Goal: Task Accomplishment & Management: Use online tool/utility

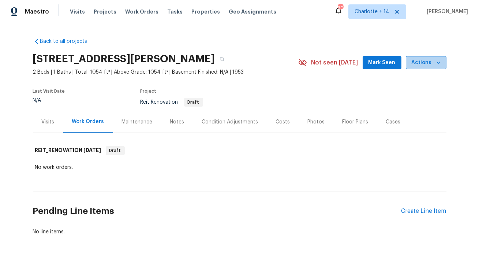
click at [431, 66] on span "Actions" at bounding box center [425, 62] width 29 height 9
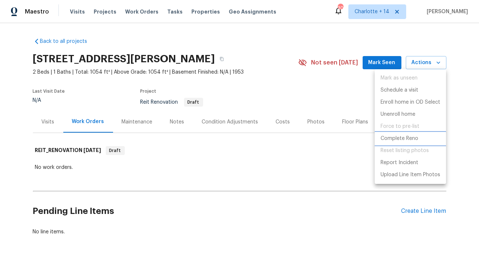
click at [400, 136] on p "Complete Reno" at bounding box center [399, 139] width 38 height 8
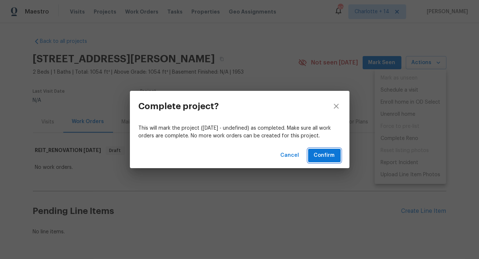
click at [312, 156] on button "Confirm" at bounding box center [324, 155] width 33 height 14
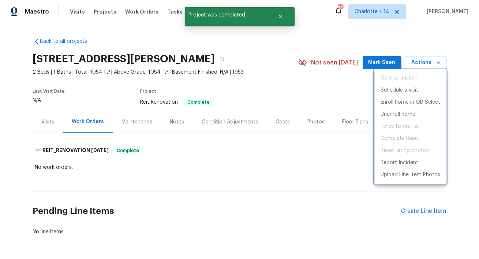
click at [219, 59] on div at bounding box center [239, 129] width 479 height 259
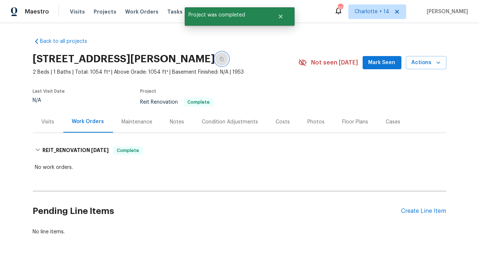
click at [219, 59] on icon "button" at bounding box center [221, 59] width 4 height 4
click at [216, 59] on button "button" at bounding box center [221, 58] width 13 height 13
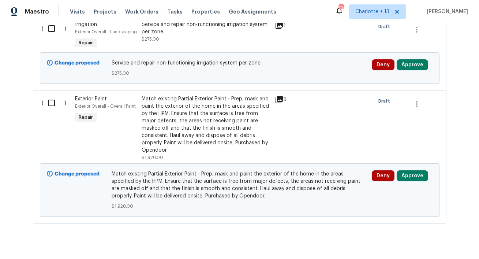
scroll to position [2881, 0]
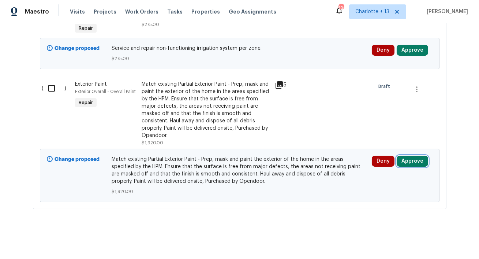
click at [407, 158] on button "Approve" at bounding box center [411, 160] width 31 height 11
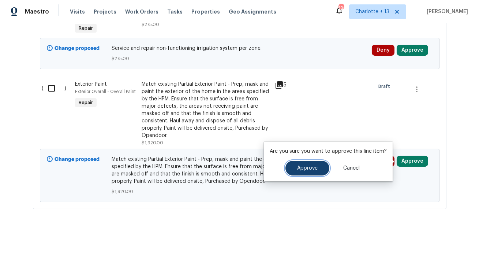
click at [304, 168] on span "Approve" at bounding box center [307, 167] width 20 height 5
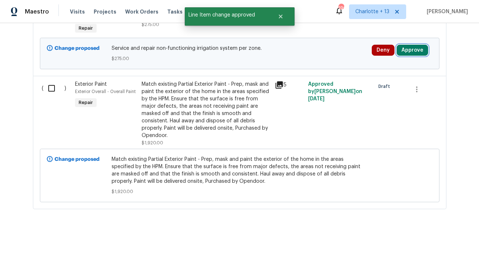
click at [416, 52] on button "Approve" at bounding box center [411, 50] width 31 height 11
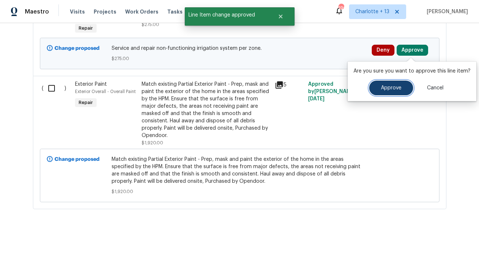
click at [370, 90] on button "Approve" at bounding box center [391, 87] width 44 height 15
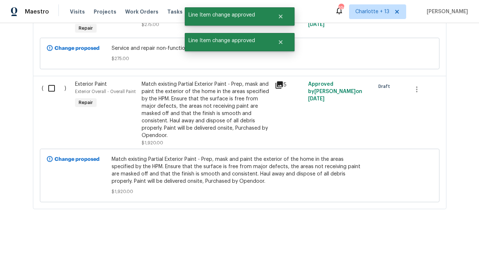
scroll to position [2715, 0]
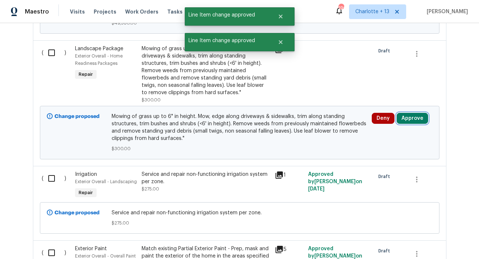
click at [415, 119] on button "Approve" at bounding box center [411, 118] width 31 height 11
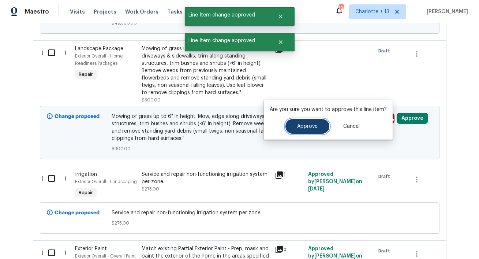
click at [323, 124] on button "Approve" at bounding box center [307, 126] width 44 height 15
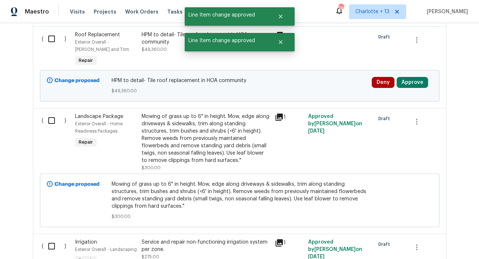
scroll to position [2600, 0]
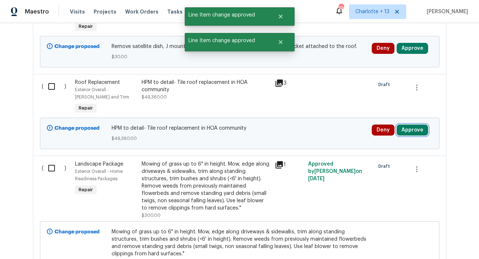
click at [418, 131] on button "Approve" at bounding box center [411, 129] width 31 height 11
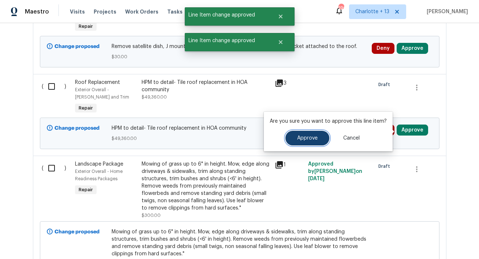
click at [309, 136] on span "Approve" at bounding box center [307, 137] width 20 height 5
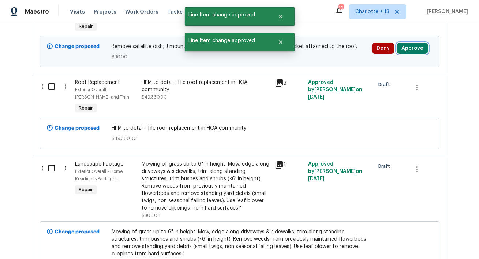
click at [416, 53] on button "Approve" at bounding box center [411, 48] width 31 height 11
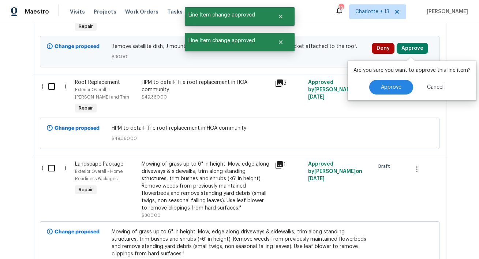
click at [357, 89] on div "Approve Cancel" at bounding box center [411, 87] width 117 height 15
click at [373, 89] on button "Approve" at bounding box center [391, 87] width 44 height 15
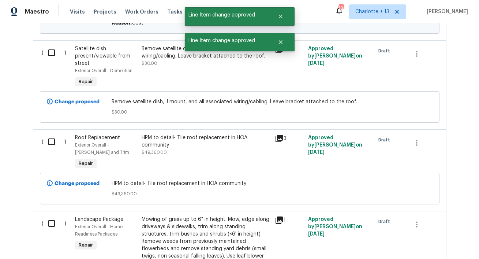
scroll to position [2450, 0]
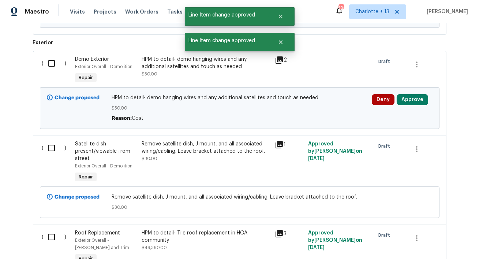
click at [414, 91] on div "Change proposed HPM to detail- demo hanging wires and any additional satellites…" at bounding box center [239, 108] width 399 height 42
click at [414, 98] on button "Approve" at bounding box center [411, 99] width 31 height 11
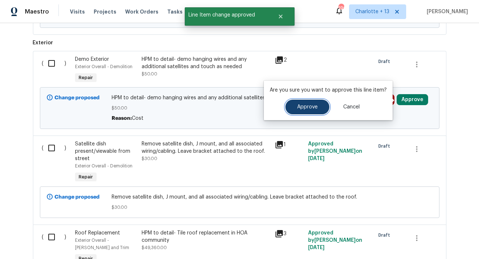
click at [313, 106] on span "Approve" at bounding box center [307, 106] width 20 height 5
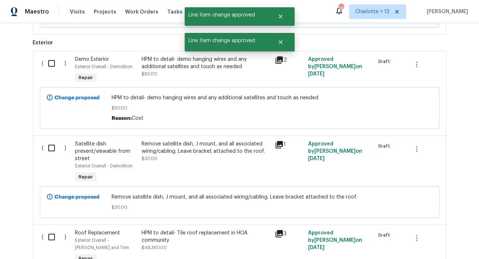
scroll to position [2344, 0]
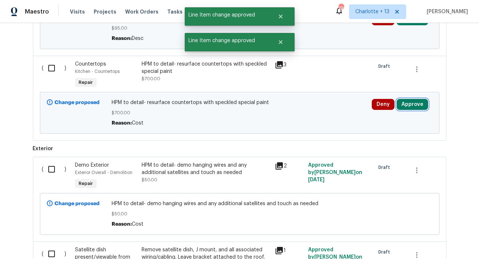
click at [409, 108] on button "Approve" at bounding box center [411, 104] width 31 height 11
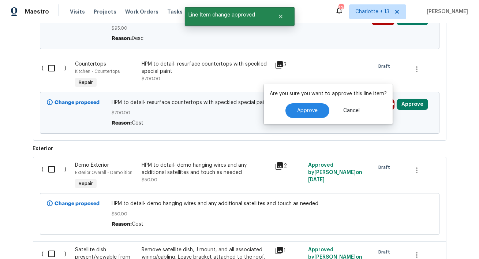
click at [310, 119] on div "Are you sure you want to approve this line item? Approve Cancel" at bounding box center [328, 103] width 129 height 39
click at [310, 115] on button "Approve" at bounding box center [307, 110] width 44 height 15
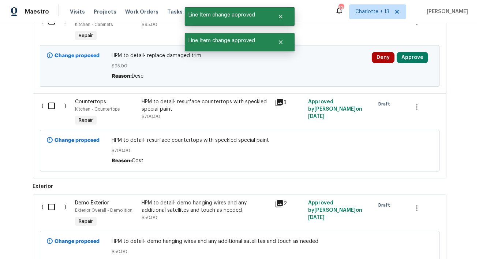
scroll to position [2275, 0]
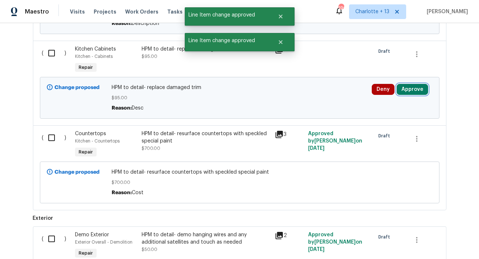
click at [414, 91] on button "Approve" at bounding box center [411, 89] width 31 height 11
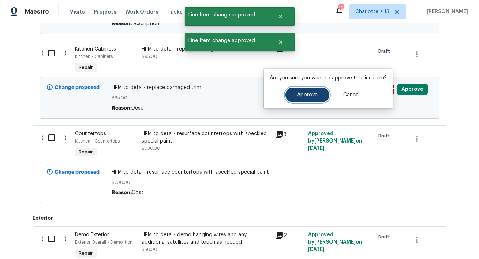
click at [310, 90] on button "Approve" at bounding box center [307, 94] width 44 height 15
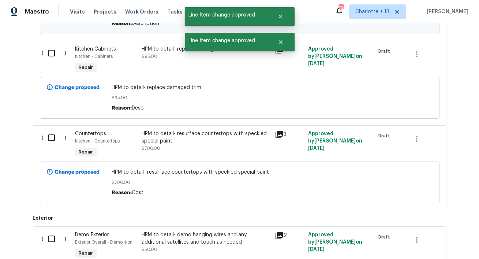
scroll to position [2215, 0]
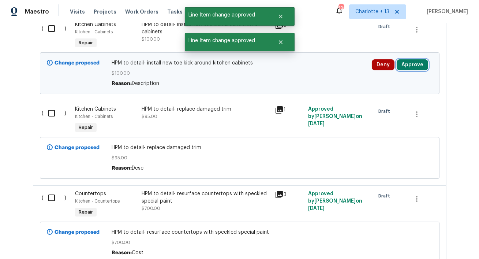
click at [418, 65] on button "Approve" at bounding box center [411, 64] width 31 height 11
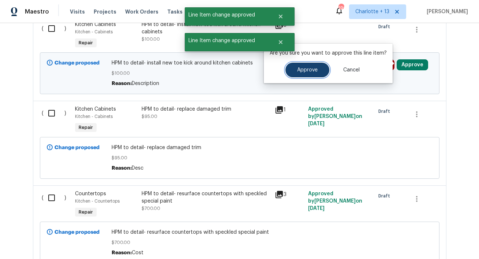
click at [318, 72] on button "Approve" at bounding box center [307, 70] width 44 height 15
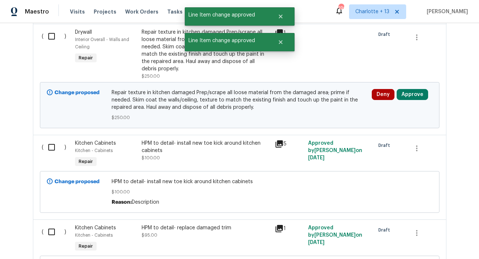
scroll to position [2084, 0]
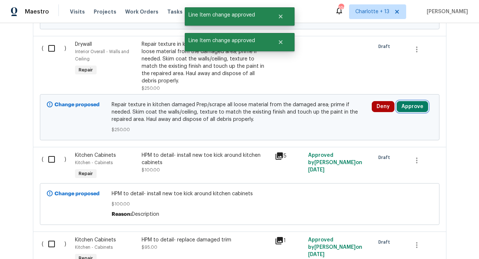
click at [410, 103] on button "Approve" at bounding box center [411, 106] width 31 height 11
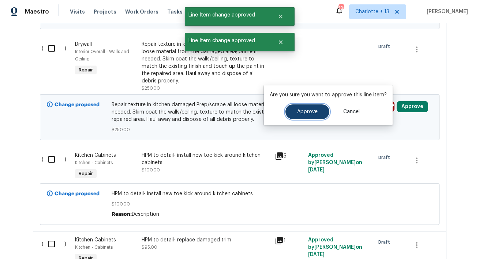
click at [319, 109] on button "Approve" at bounding box center [307, 111] width 44 height 15
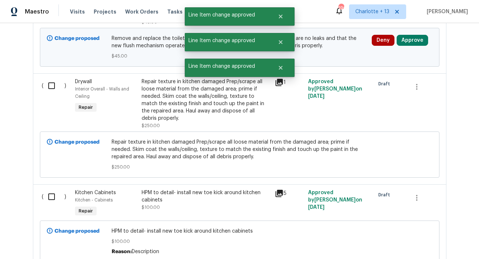
scroll to position [1981, 0]
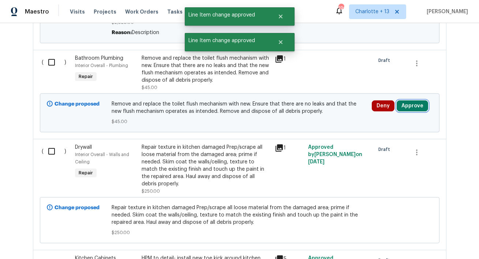
click at [418, 102] on button "Approve" at bounding box center [411, 105] width 31 height 11
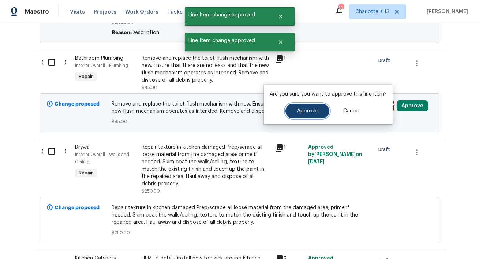
click at [301, 110] on span "Approve" at bounding box center [307, 110] width 20 height 5
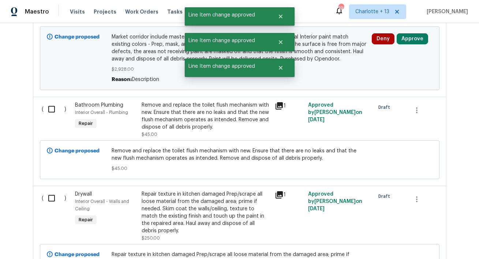
scroll to position [1829, 0]
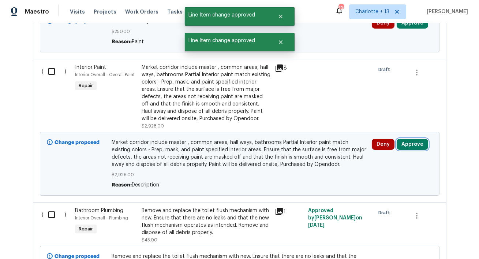
click at [408, 145] on button "Approve" at bounding box center [411, 144] width 31 height 11
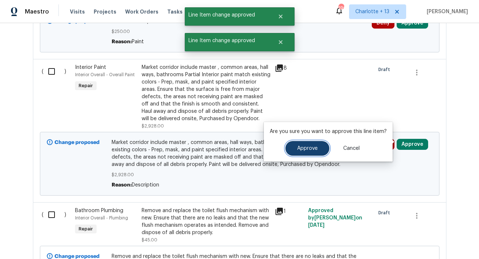
click at [288, 146] on button "Approve" at bounding box center [307, 148] width 44 height 15
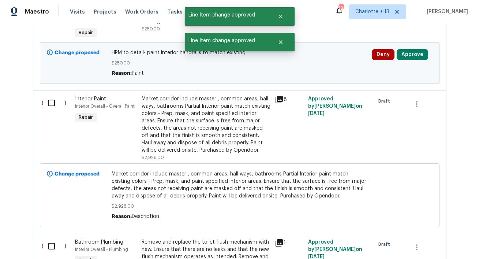
scroll to position [1766, 0]
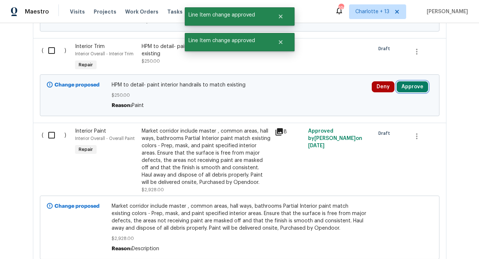
click at [411, 82] on button "Approve" at bounding box center [411, 86] width 31 height 11
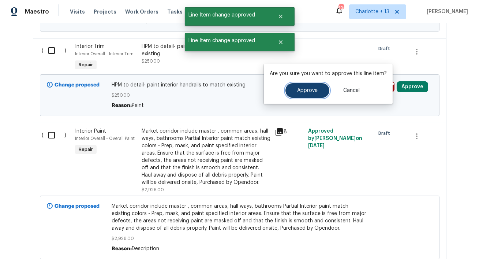
click at [305, 96] on button "Approve" at bounding box center [307, 90] width 44 height 15
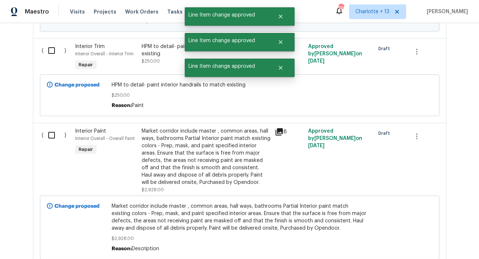
scroll to position [1680, 0]
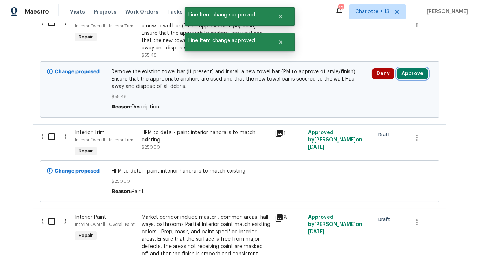
click at [417, 68] on button "Approve" at bounding box center [411, 73] width 31 height 11
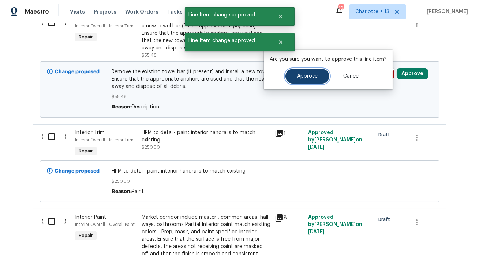
click at [297, 77] on span "Approve" at bounding box center [307, 76] width 20 height 5
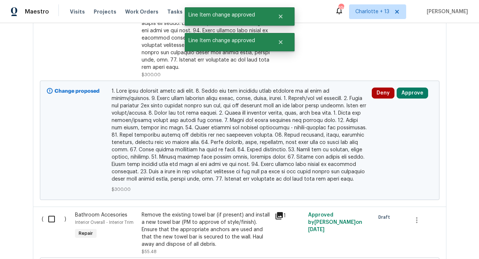
scroll to position [1469, 0]
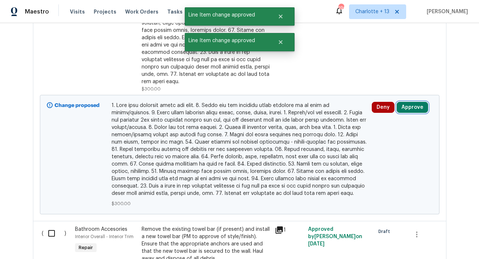
click at [410, 102] on button "Approve" at bounding box center [411, 107] width 31 height 11
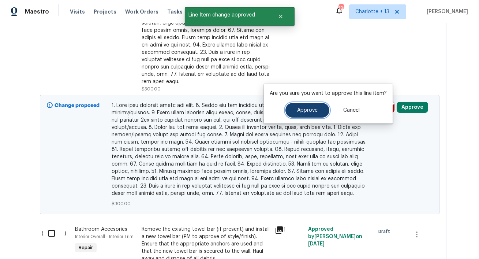
click at [306, 113] on button "Approve" at bounding box center [307, 110] width 44 height 15
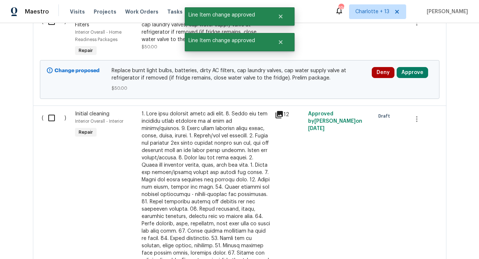
scroll to position [1246, 0]
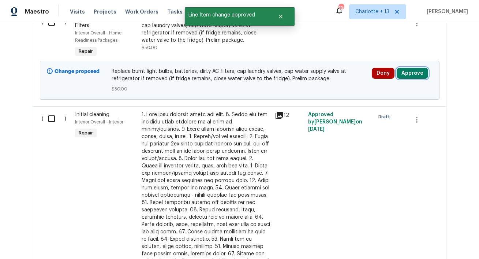
click at [415, 79] on button "Approve" at bounding box center [411, 73] width 31 height 11
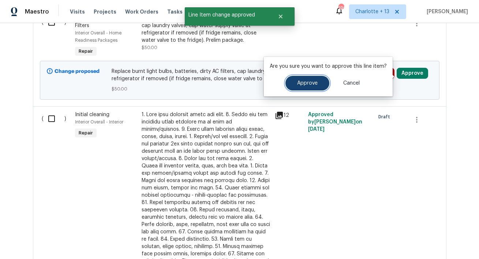
click at [313, 82] on span "Approve" at bounding box center [307, 82] width 20 height 5
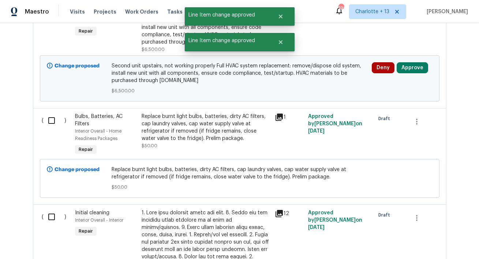
scroll to position [1131, 0]
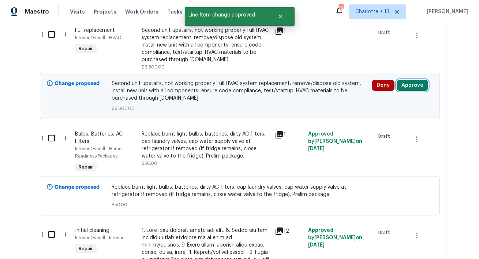
click at [411, 87] on button "Approve" at bounding box center [411, 85] width 31 height 11
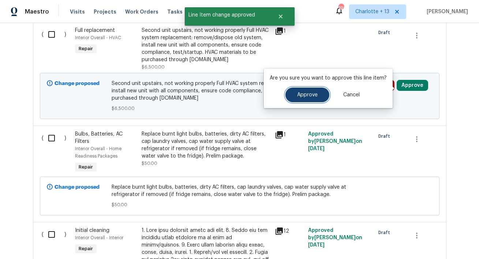
click at [313, 95] on span "Approve" at bounding box center [307, 94] width 20 height 5
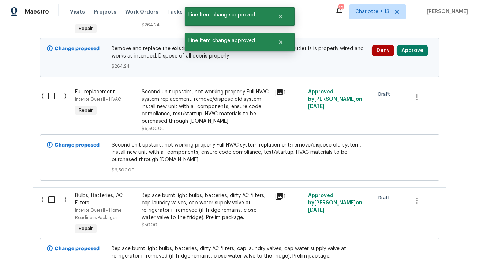
scroll to position [1042, 0]
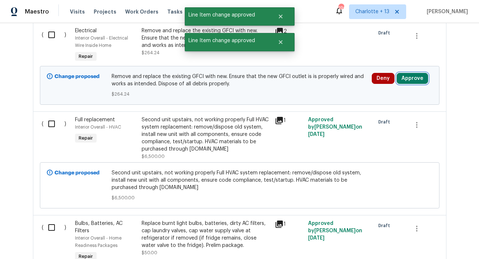
click at [404, 83] on button "Approve" at bounding box center [411, 78] width 31 height 11
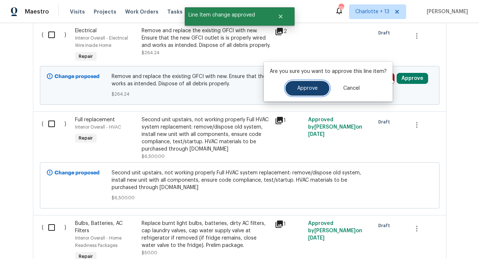
click at [292, 90] on button "Approve" at bounding box center [307, 88] width 44 height 15
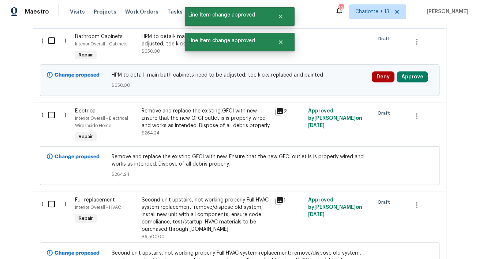
scroll to position [924, 0]
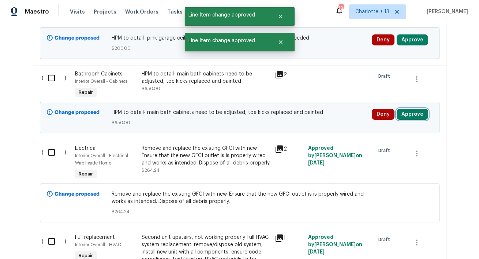
click at [407, 113] on button "Approve" at bounding box center [411, 114] width 31 height 11
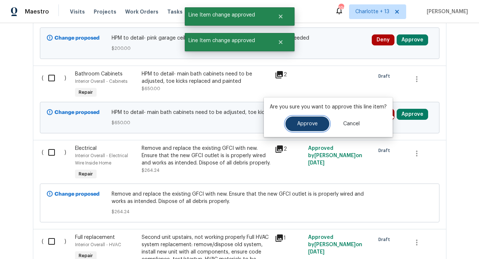
click at [305, 116] on button "Approve" at bounding box center [307, 123] width 44 height 15
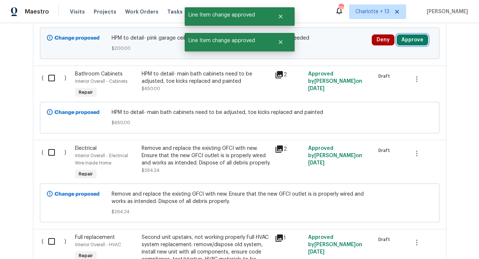
click at [415, 44] on button "Approve" at bounding box center [411, 39] width 31 height 11
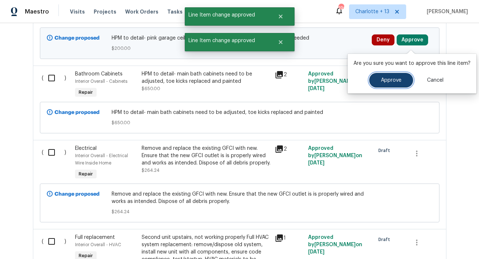
click at [381, 81] on span "Approve" at bounding box center [391, 80] width 20 height 5
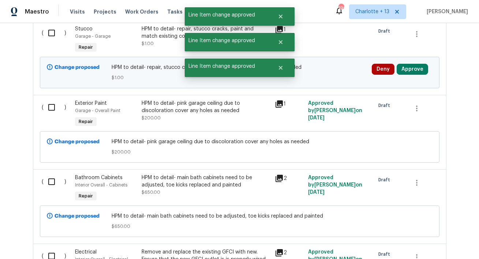
scroll to position [784, 0]
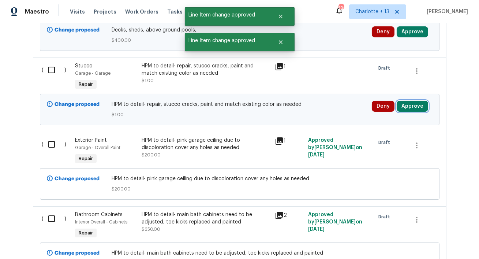
click at [417, 112] on button "Approve" at bounding box center [411, 106] width 31 height 11
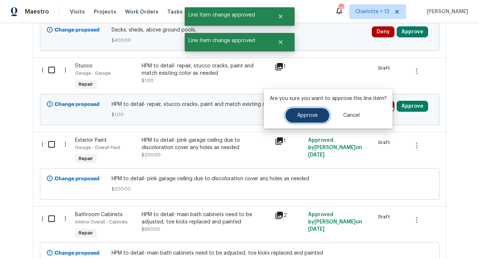
click at [313, 118] on button "Approve" at bounding box center [307, 115] width 44 height 15
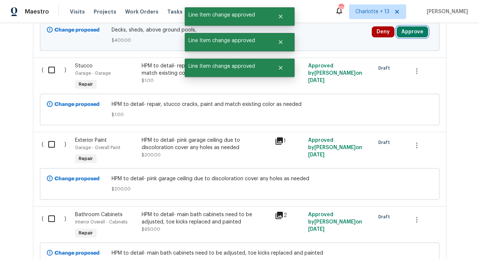
click at [409, 35] on button "Approve" at bounding box center [411, 31] width 31 height 11
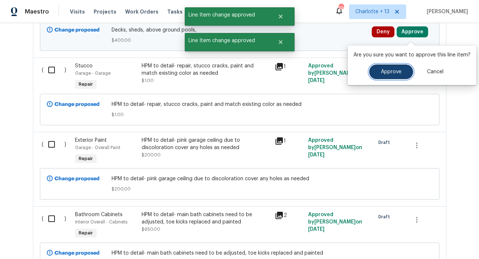
click at [370, 70] on button "Approve" at bounding box center [391, 71] width 44 height 15
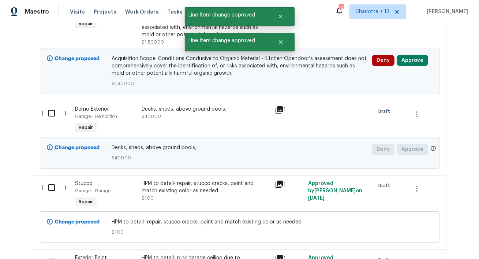
scroll to position [649, 0]
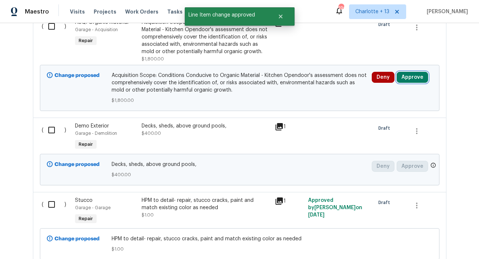
click at [405, 79] on button "Approve" at bounding box center [411, 77] width 31 height 11
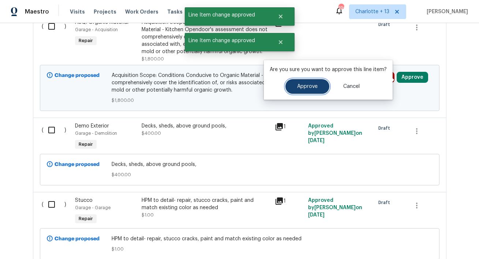
click at [310, 84] on span "Approve" at bounding box center [307, 86] width 20 height 5
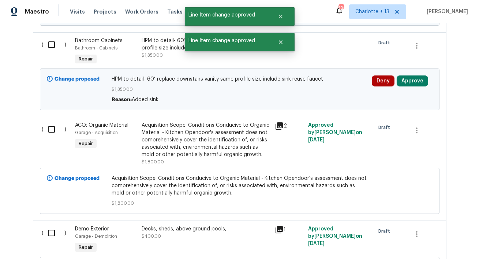
scroll to position [542, 0]
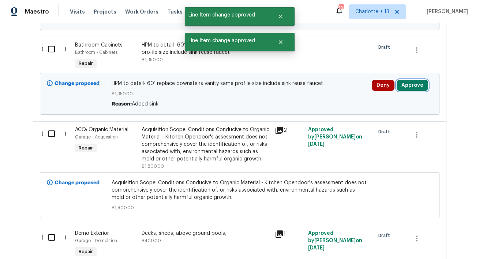
click at [414, 84] on button "Approve" at bounding box center [411, 85] width 31 height 11
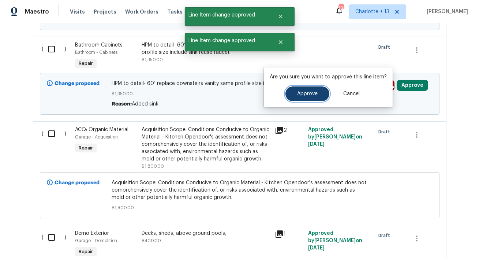
click at [286, 95] on button "Approve" at bounding box center [307, 93] width 44 height 15
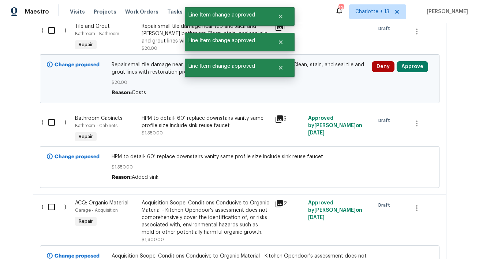
scroll to position [452, 0]
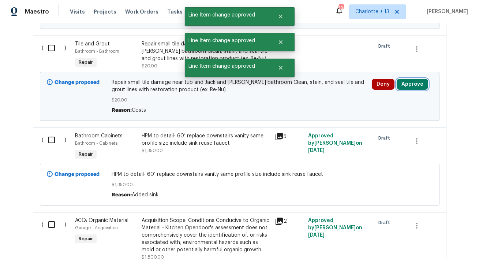
click at [418, 88] on button "Approve" at bounding box center [411, 84] width 31 height 11
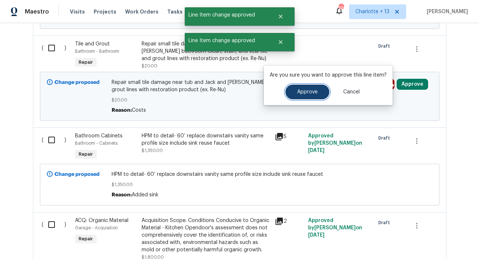
click at [314, 97] on button "Approve" at bounding box center [307, 91] width 44 height 15
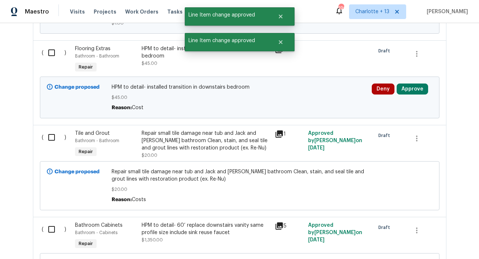
scroll to position [348, 0]
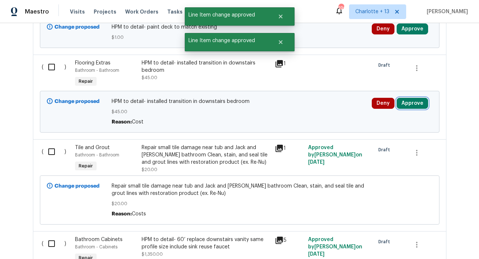
click at [417, 101] on button "Approve" at bounding box center [411, 103] width 31 height 11
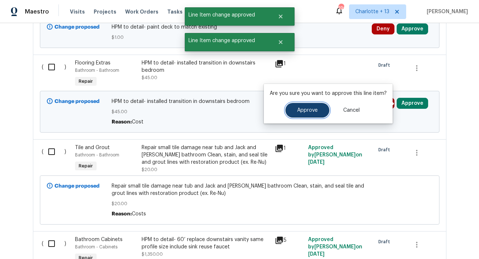
click at [324, 109] on button "Approve" at bounding box center [307, 110] width 44 height 15
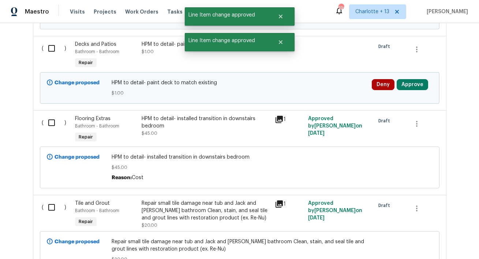
scroll to position [271, 0]
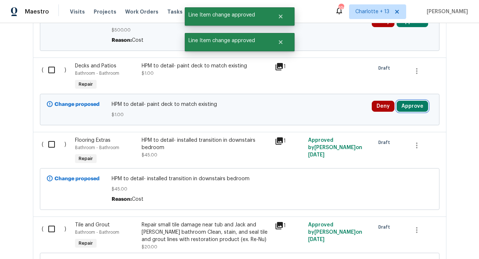
click at [415, 102] on button "Approve" at bounding box center [411, 106] width 31 height 11
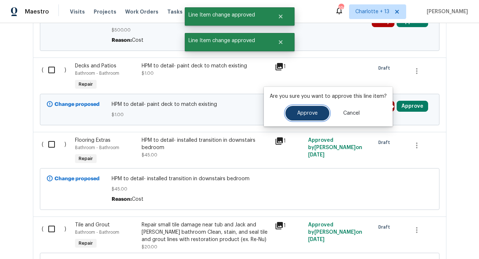
click at [306, 112] on span "Approve" at bounding box center [307, 112] width 20 height 5
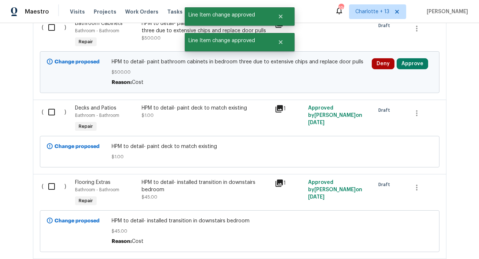
scroll to position [221, 0]
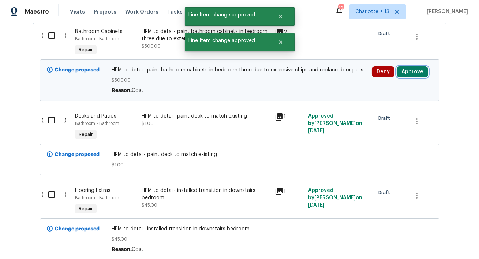
click at [414, 72] on button "Approve" at bounding box center [411, 71] width 31 height 11
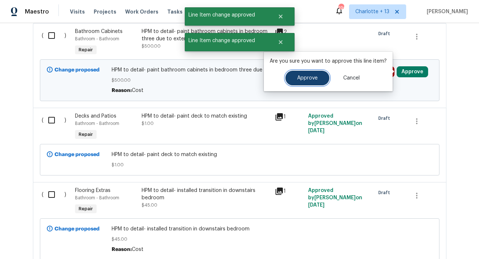
click at [301, 80] on span "Approve" at bounding box center [307, 77] width 20 height 5
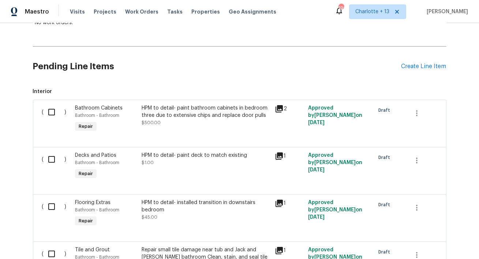
scroll to position [147, 0]
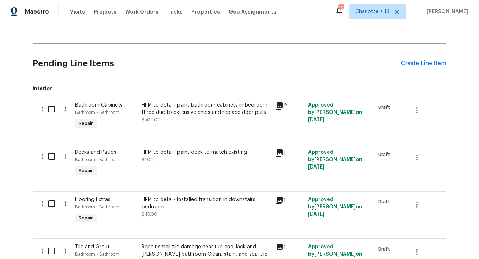
click at [278, 149] on icon at bounding box center [278, 152] width 7 height 7
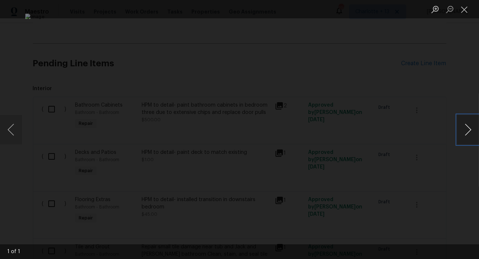
click at [469, 132] on button "Next image" at bounding box center [468, 129] width 22 height 29
click at [464, 10] on button "Close lightbox" at bounding box center [464, 9] width 15 height 13
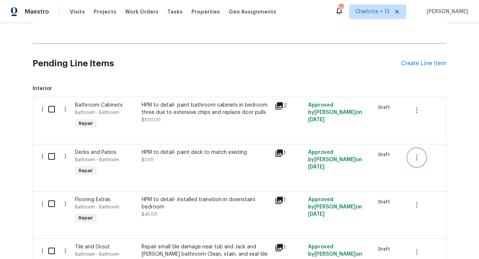
click at [416, 160] on icon "button" at bounding box center [416, 157] width 9 height 9
click at [168, 159] on div at bounding box center [239, 129] width 479 height 259
click at [172, 151] on div "HPM to detail- paint deck to match existing" at bounding box center [206, 151] width 129 height 7
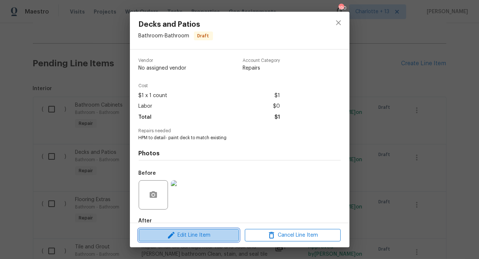
click at [180, 234] on span "Edit Line Item" at bounding box center [189, 234] width 96 height 9
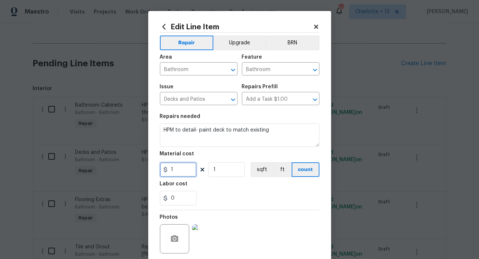
click at [179, 172] on input "1" at bounding box center [178, 169] width 37 height 15
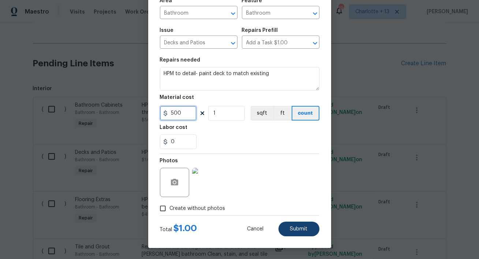
type input "500"
click at [301, 231] on span "Submit" at bounding box center [299, 228] width 18 height 5
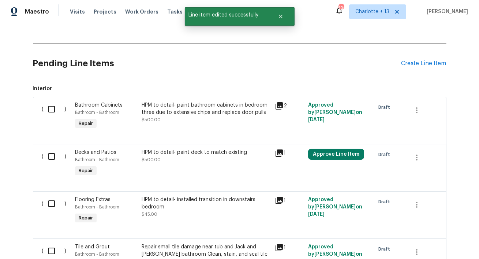
scroll to position [0, 0]
click at [321, 150] on button "Approve Line Item" at bounding box center [336, 153] width 56 height 11
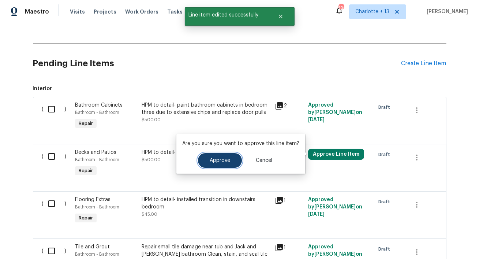
click at [205, 161] on button "Approve" at bounding box center [220, 160] width 44 height 15
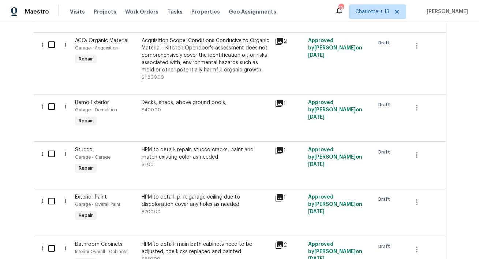
scroll to position [449, 0]
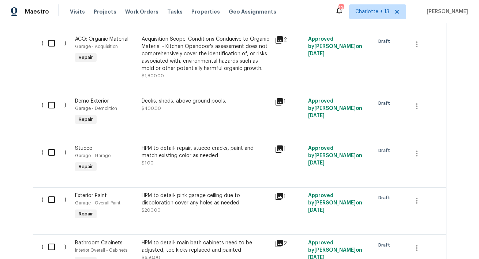
click at [239, 157] on div "HPM to detail- repair, stucco cracks, paint and match existing color as needed" at bounding box center [206, 151] width 129 height 15
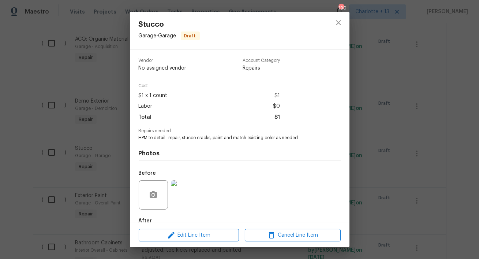
click at [191, 194] on img at bounding box center [185, 194] width 29 height 29
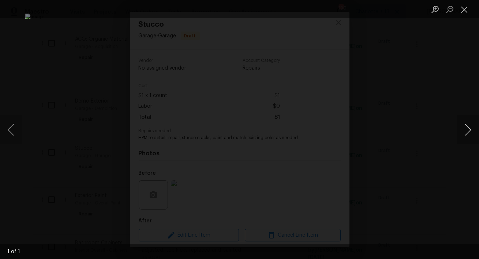
click at [472, 134] on button "Next image" at bounding box center [468, 129] width 22 height 29
click at [466, 128] on button "Next image" at bounding box center [468, 129] width 22 height 29
click at [465, 11] on button "Close lightbox" at bounding box center [464, 9] width 15 height 13
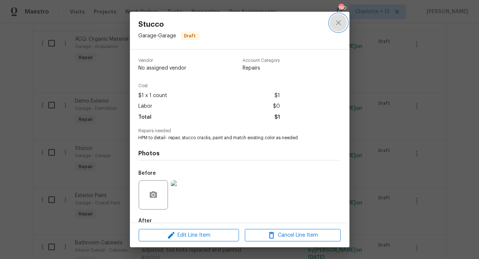
click at [339, 24] on icon "close" at bounding box center [338, 22] width 5 height 5
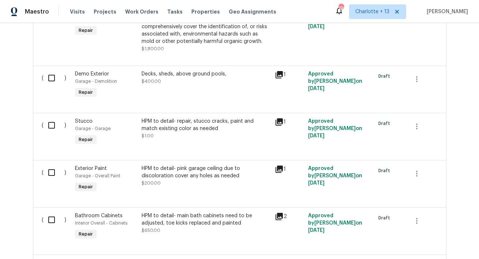
scroll to position [447, 0]
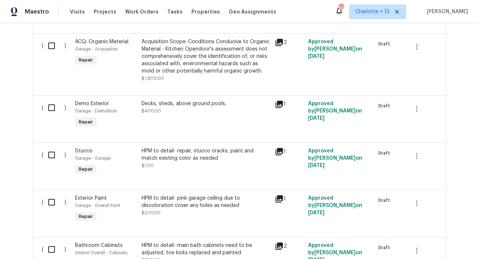
click at [196, 171] on div "HPM to detail- repair, stucco cracks, paint and match existing color as needed …" at bounding box center [205, 162] width 133 height 34
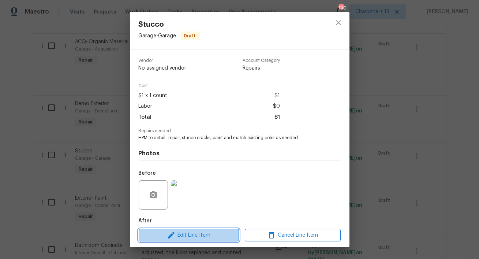
click at [200, 236] on span "Edit Line Item" at bounding box center [189, 234] width 96 height 9
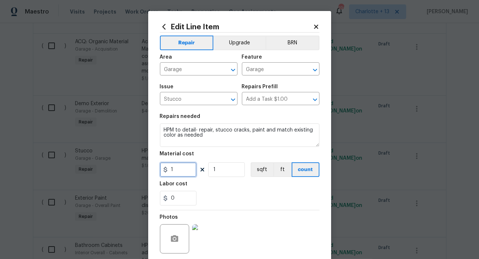
click at [182, 174] on input "1" at bounding box center [178, 169] width 37 height 15
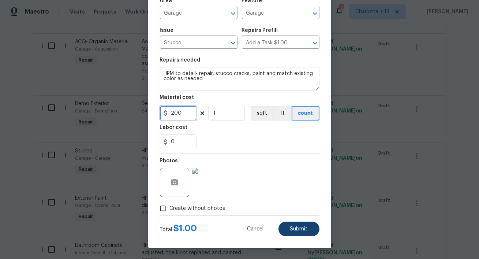
type input "200"
click at [298, 231] on span "Submit" at bounding box center [299, 228] width 18 height 5
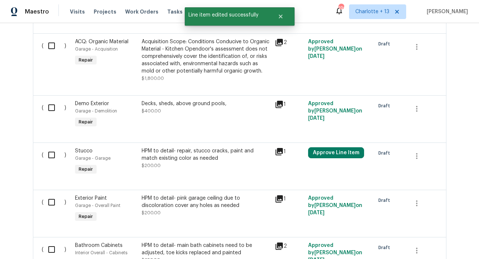
scroll to position [0, 0]
click at [336, 152] on button "Approve Line Item" at bounding box center [336, 152] width 56 height 11
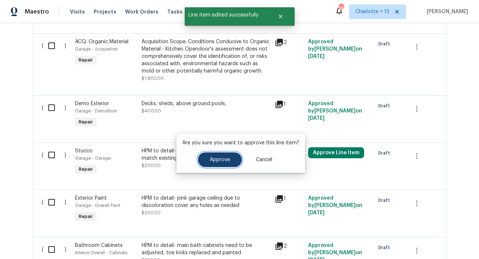
click at [234, 161] on button "Approve" at bounding box center [220, 159] width 44 height 15
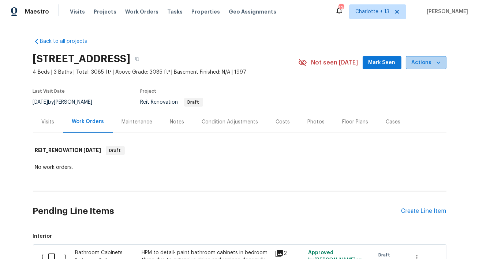
click at [439, 64] on icon "button" at bounding box center [437, 62] width 7 height 7
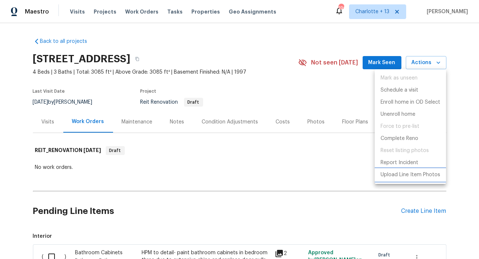
click at [396, 174] on p "Upload Line Item Photos" at bounding box center [410, 175] width 60 height 8
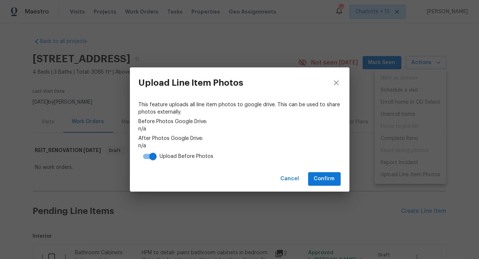
click at [326, 172] on div "Cancel Confirm" at bounding box center [239, 178] width 219 height 25
click at [328, 178] on span "Confirm" at bounding box center [324, 178] width 21 height 9
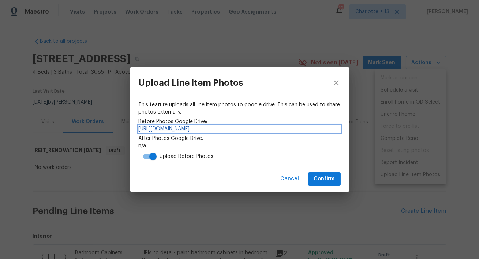
click at [219, 128] on link "https://drive.google.com/drive/folders/1AR4WiTaApgzTNBao3svXUou9s5JvCBSs" at bounding box center [240, 128] width 202 height 7
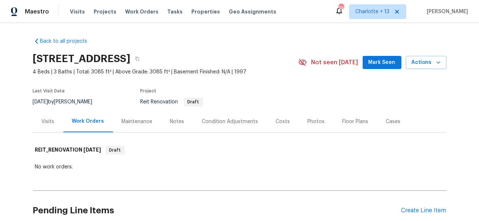
click at [200, 25] on div "Back to all projects 14951 SW 157th Ct, Miami, FL 33196 4 Beds | 3 Baths | Tota…" at bounding box center [239, 122] width 479 height 198
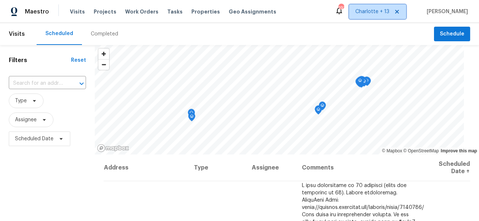
click at [400, 12] on icon at bounding box center [397, 12] width 6 height 6
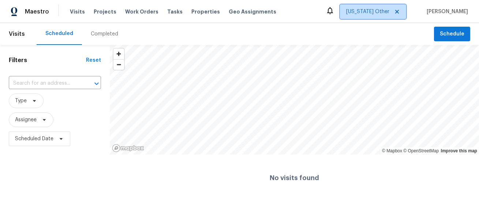
click at [378, 10] on span "Alabama Other" at bounding box center [367, 11] width 43 height 7
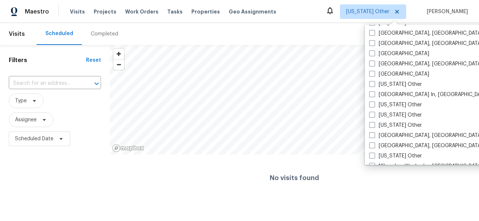
scroll to position [484, 0]
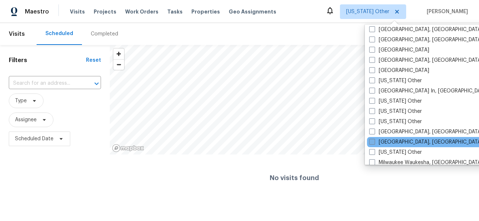
click at [390, 142] on label "[GEOGRAPHIC_DATA], [GEOGRAPHIC_DATA]" at bounding box center [425, 142] width 113 height 7
click at [374, 142] on input "[GEOGRAPHIC_DATA], [GEOGRAPHIC_DATA]" at bounding box center [371, 141] width 5 height 5
checkbox input "true"
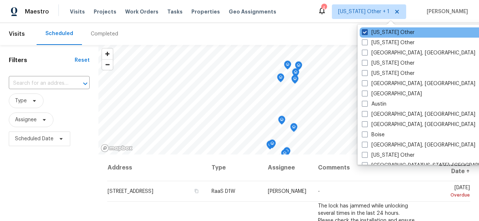
click at [391, 31] on label "Alabama Other" at bounding box center [388, 32] width 53 height 7
click at [366, 31] on input "Alabama Other" at bounding box center [364, 31] width 5 height 5
checkbox input "false"
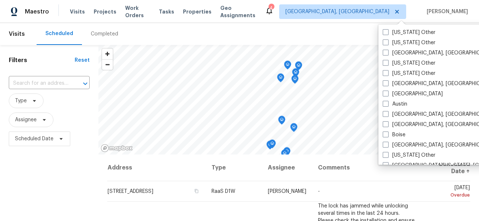
click at [281, 26] on div "Scheduled Completed" at bounding box center [235, 34] width 397 height 22
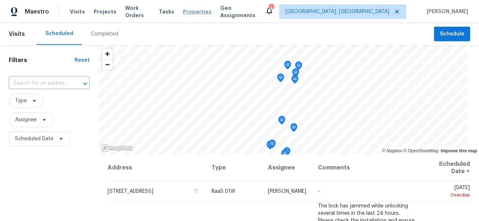
click at [194, 12] on span "Properties" at bounding box center [197, 11] width 29 height 7
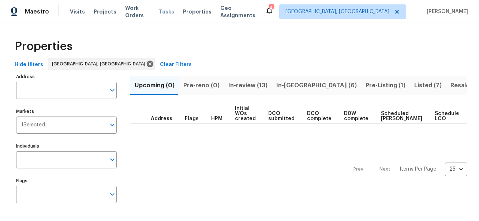
click at [165, 12] on span "Tasks" at bounding box center [166, 11] width 15 height 5
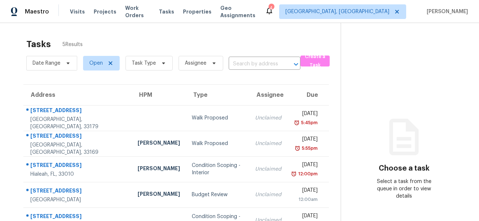
scroll to position [23, 0]
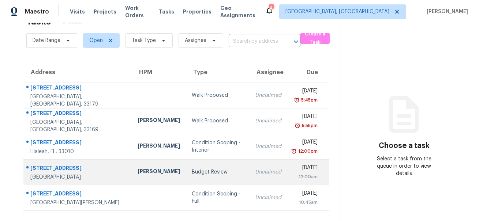
click at [63, 168] on div "699 Marginal Rd" at bounding box center [77, 169] width 95 height 9
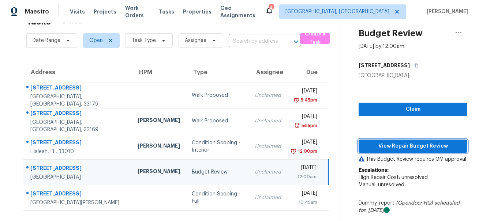
click at [387, 147] on span "View Repair Budget Review" at bounding box center [412, 146] width 97 height 9
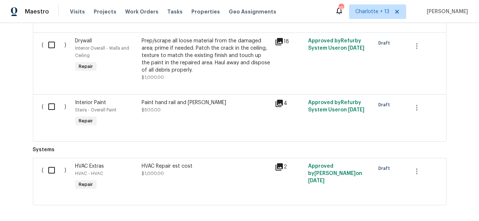
scroll to position [1671, 0]
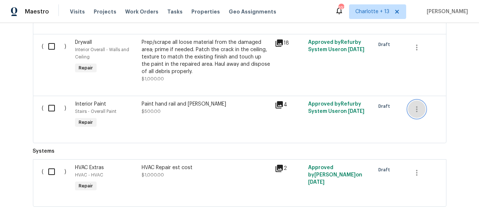
click at [415, 105] on icon "button" at bounding box center [416, 109] width 9 height 9
click at [414, 101] on li "Cancel" at bounding box center [422, 97] width 28 height 12
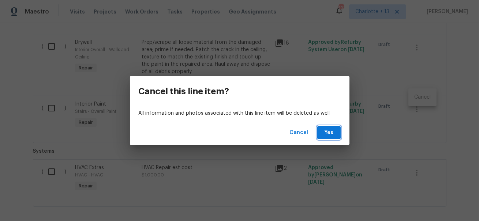
click at [327, 135] on span "Yes" at bounding box center [329, 132] width 12 height 9
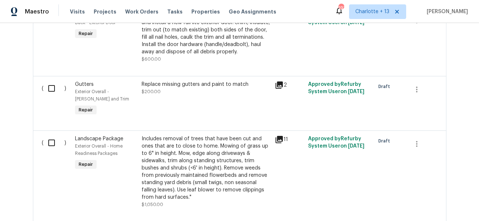
scroll to position [239, 0]
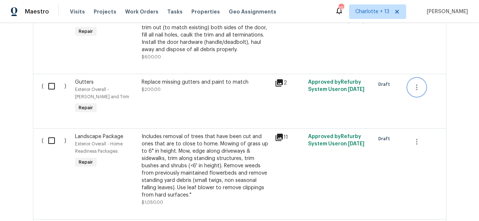
click at [417, 90] on icon "button" at bounding box center [416, 87] width 1 height 6
click at [423, 88] on li "Cancel" at bounding box center [422, 87] width 28 height 12
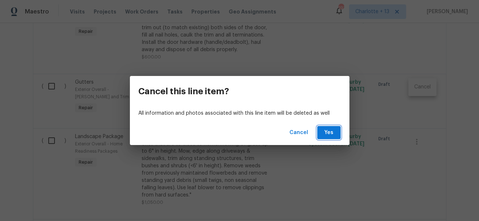
click at [330, 132] on span "Yes" at bounding box center [329, 132] width 12 height 9
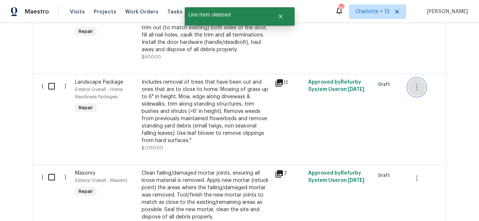
click at [414, 89] on icon "button" at bounding box center [416, 87] width 9 height 9
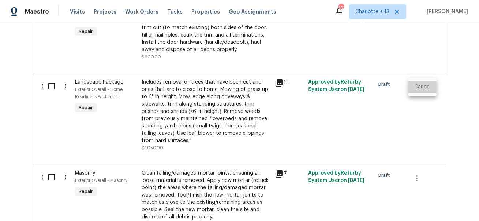
click at [415, 88] on li "Cancel" at bounding box center [422, 87] width 28 height 12
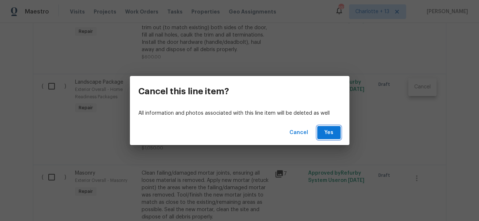
click at [333, 132] on span "Yes" at bounding box center [329, 132] width 12 height 9
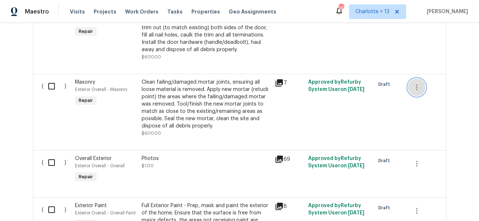
click at [417, 87] on icon "button" at bounding box center [416, 87] width 1 height 6
click at [422, 87] on li "Cancel" at bounding box center [422, 87] width 28 height 12
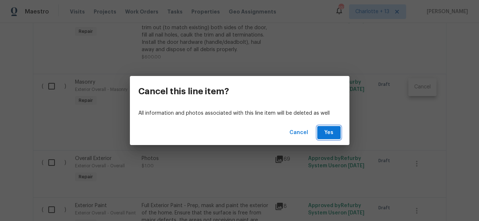
click at [336, 130] on button "Yes" at bounding box center [328, 133] width 23 height 14
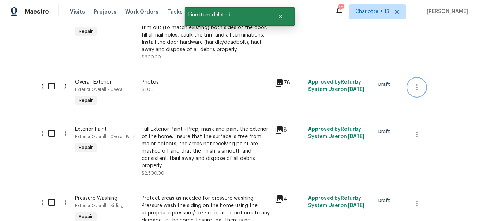
click at [417, 88] on icon "button" at bounding box center [416, 87] width 1 height 6
click at [415, 90] on li "Cancel" at bounding box center [422, 87] width 28 height 12
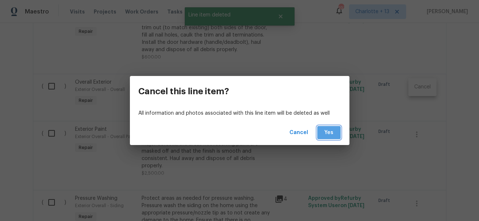
click at [331, 129] on span "Yes" at bounding box center [329, 132] width 12 height 9
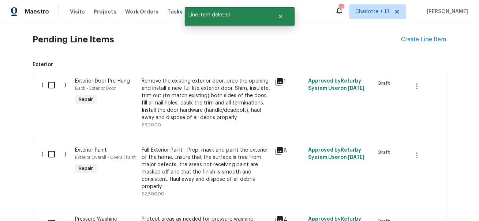
scroll to position [173, 0]
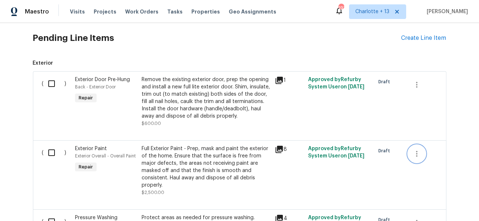
click at [416, 152] on icon "button" at bounding box center [416, 154] width 9 height 9
click at [413, 155] on li "Cancel" at bounding box center [422, 154] width 28 height 12
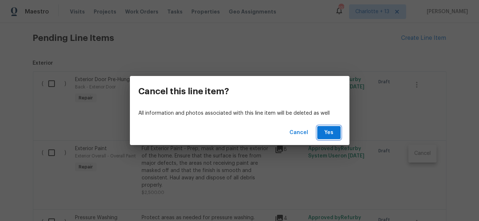
click at [332, 133] on span "Yes" at bounding box center [329, 132] width 12 height 9
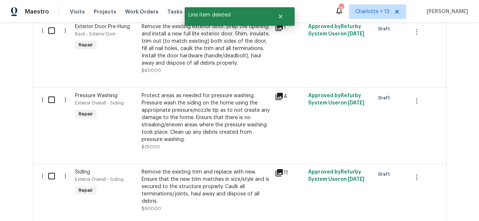
scroll to position [229, 0]
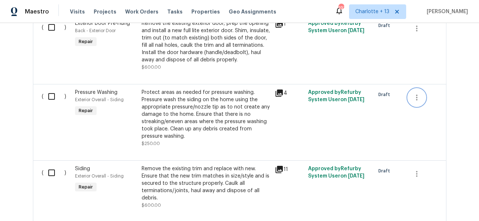
click at [412, 97] on icon "button" at bounding box center [416, 97] width 9 height 9
click at [413, 98] on li "Cancel" at bounding box center [422, 97] width 28 height 12
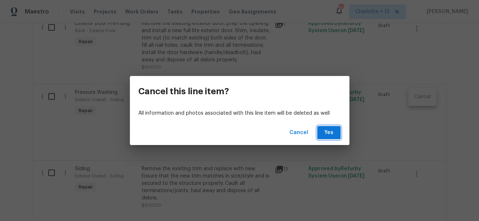
click at [329, 131] on span "Yes" at bounding box center [329, 132] width 12 height 9
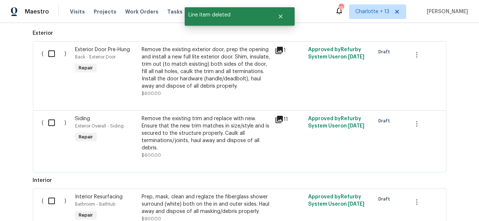
scroll to position [202, 0]
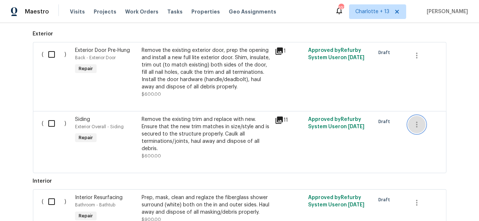
click at [417, 125] on icon "button" at bounding box center [416, 124] width 9 height 9
click at [412, 125] on li "Cancel" at bounding box center [422, 124] width 28 height 12
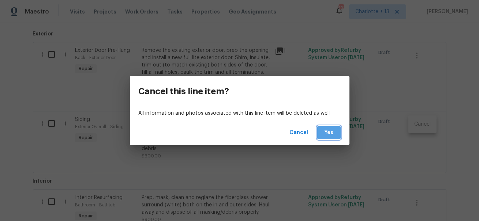
click at [328, 138] on button "Yes" at bounding box center [328, 133] width 23 height 14
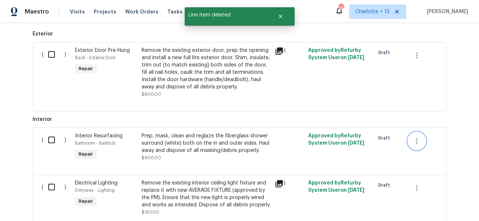
click at [418, 142] on icon "button" at bounding box center [416, 141] width 9 height 9
click at [420, 139] on li "Cancel" at bounding box center [422, 141] width 28 height 12
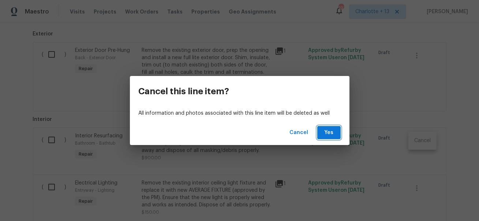
click at [339, 134] on button "Yes" at bounding box center [328, 133] width 23 height 14
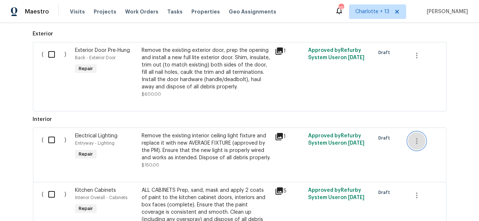
click at [414, 140] on icon "button" at bounding box center [416, 141] width 9 height 9
click at [414, 140] on li "Cancel" at bounding box center [422, 141] width 28 height 12
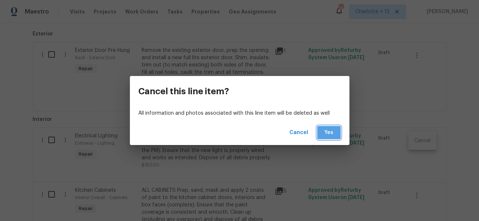
click at [339, 134] on button "Yes" at bounding box center [328, 133] width 23 height 14
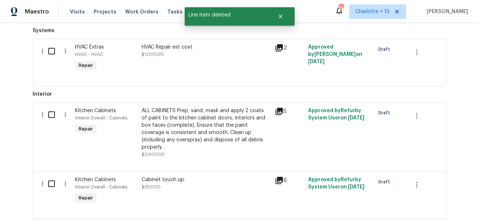
scroll to position [291, 0]
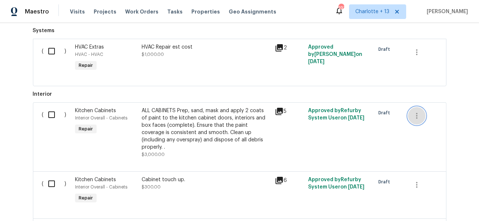
click at [414, 114] on icon "button" at bounding box center [416, 116] width 9 height 9
click at [418, 115] on li "Cancel" at bounding box center [422, 115] width 28 height 12
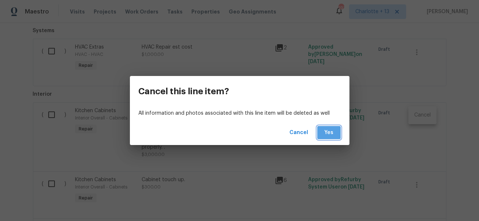
click at [332, 132] on span "Yes" at bounding box center [329, 132] width 12 height 9
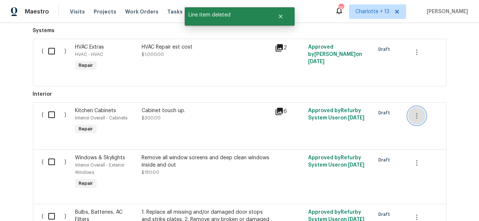
click at [418, 114] on icon "button" at bounding box center [416, 116] width 9 height 9
click at [424, 111] on li "Cancel" at bounding box center [422, 115] width 28 height 12
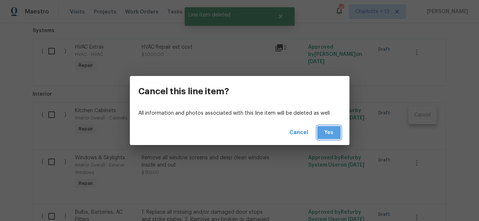
click at [322, 133] on button "Yes" at bounding box center [328, 133] width 23 height 14
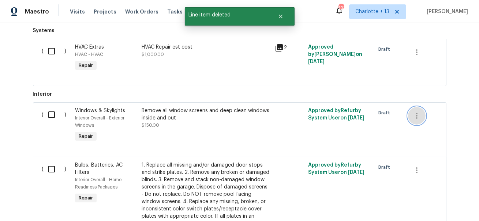
click at [415, 116] on icon "button" at bounding box center [416, 116] width 9 height 9
click at [415, 118] on li "Cancel" at bounding box center [422, 115] width 28 height 12
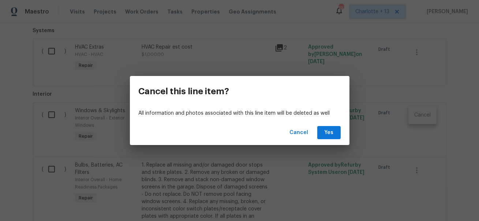
click at [333, 142] on div "Cancel Yes" at bounding box center [239, 132] width 219 height 25
click at [328, 140] on div "Cancel Yes" at bounding box center [239, 132] width 219 height 25
click at [325, 139] on button "Yes" at bounding box center [328, 133] width 23 height 14
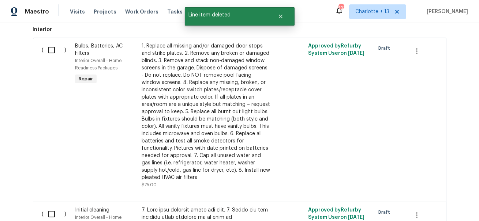
scroll to position [324, 0]
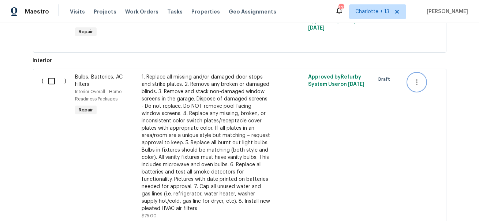
click at [415, 80] on icon "button" at bounding box center [416, 82] width 9 height 9
click at [415, 83] on li "Cancel" at bounding box center [422, 82] width 28 height 12
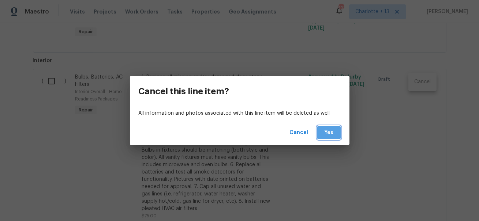
click at [324, 132] on span "Yes" at bounding box center [329, 132] width 12 height 9
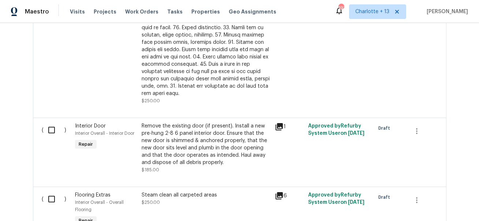
scroll to position [501, 0]
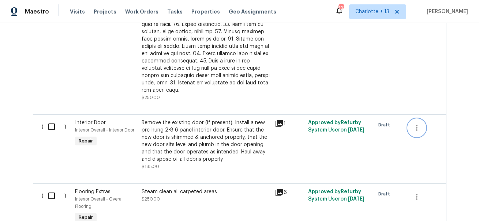
click at [415, 124] on icon "button" at bounding box center [416, 128] width 9 height 9
click at [416, 119] on li "Cancel" at bounding box center [422, 120] width 28 height 12
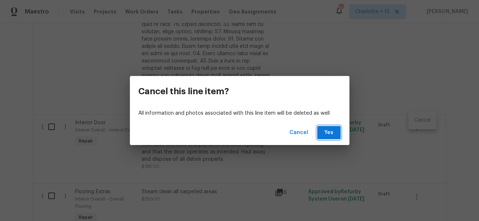
click at [327, 133] on span "Yes" at bounding box center [329, 132] width 12 height 9
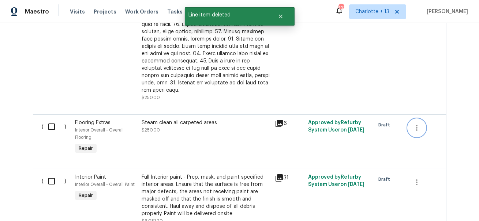
click at [416, 124] on icon "button" at bounding box center [416, 128] width 9 height 9
click at [415, 124] on li "Cancel" at bounding box center [422, 120] width 28 height 12
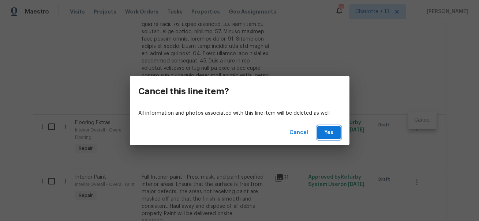
click at [331, 132] on span "Yes" at bounding box center [329, 132] width 12 height 9
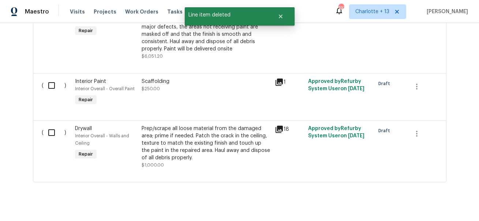
scroll to position [615, 0]
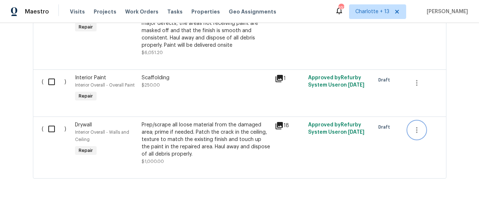
click at [416, 126] on icon "button" at bounding box center [416, 130] width 9 height 9
click at [417, 125] on li "Cancel" at bounding box center [422, 123] width 28 height 12
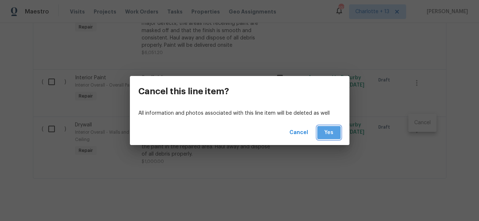
click at [329, 130] on span "Yes" at bounding box center [329, 132] width 12 height 9
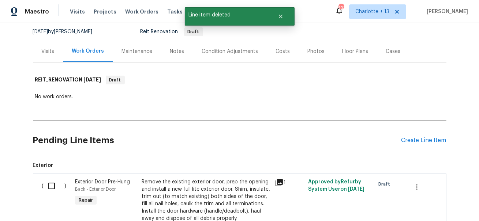
scroll to position [99, 0]
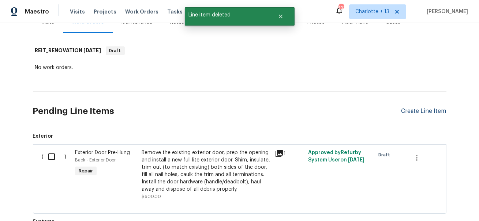
click at [403, 109] on div "Create Line Item" at bounding box center [423, 111] width 45 height 7
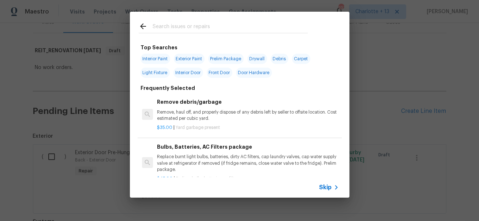
click at [155, 56] on span "Interior Paint" at bounding box center [155, 59] width 30 height 10
type input "Interior Paint"
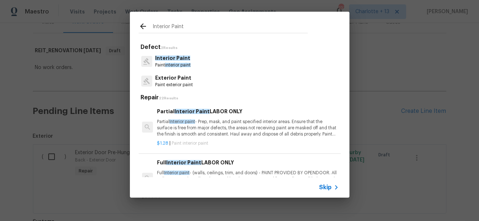
click at [178, 61] on span "Interior Paint" at bounding box center [172, 58] width 35 height 5
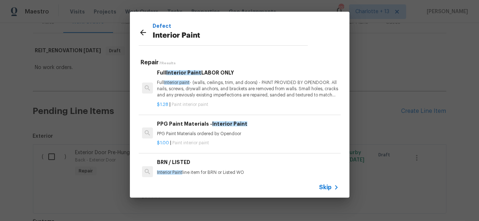
scroll to position [0, 0]
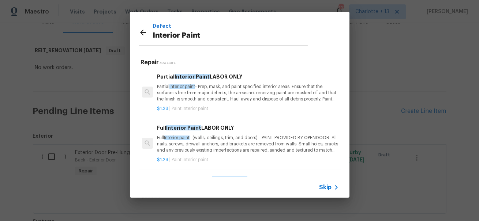
click at [215, 94] on p "Partial Interior paint - Prep, mask, and paint specified interior areas. Ensure…" at bounding box center [247, 93] width 181 height 19
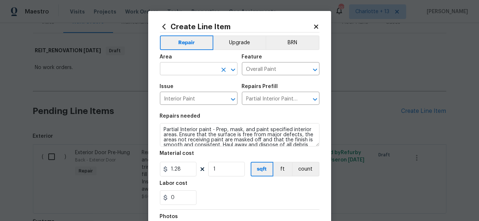
click at [213, 67] on input "text" at bounding box center [188, 69] width 57 height 11
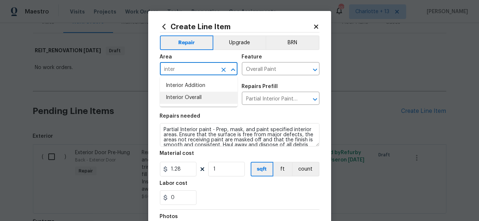
click at [197, 95] on li "Interior Overall" at bounding box center [199, 98] width 78 height 12
type input "Interior Overall"
click at [251, 98] on input "Partial Interior Paint LABOR ONLY $1.28" at bounding box center [270, 99] width 57 height 11
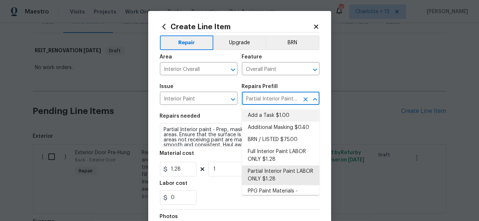
click at [257, 115] on li "Add a Task $1.00" at bounding box center [281, 116] width 78 height 12
type input "Partial Interior Paint LABOR ONLY $1.28"
type textarea "HPM to detail"
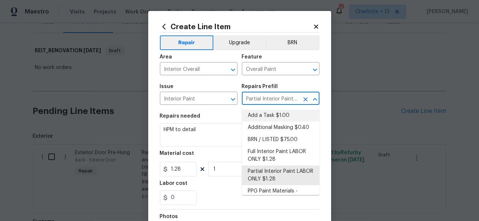
type input "Add a Task $1.00"
type input "1"
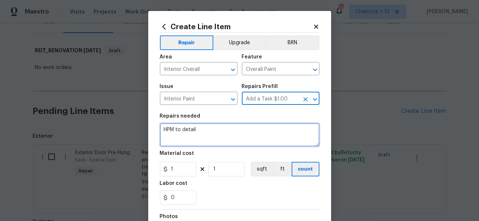
click at [210, 132] on textarea "HPM to detail" at bounding box center [239, 134] width 159 height 23
paste textarea "Paint hand rail and banister"
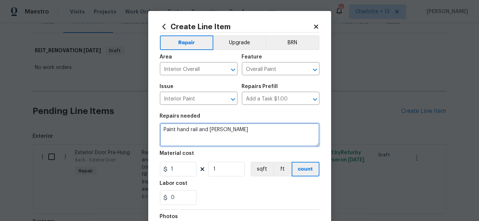
type textarea "Paint hand rail and banister"
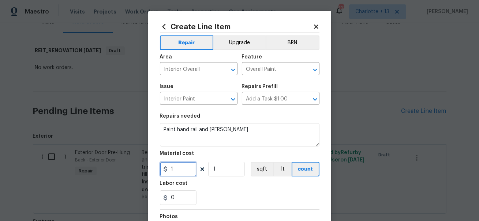
click at [181, 169] on input "1" at bounding box center [178, 169] width 37 height 15
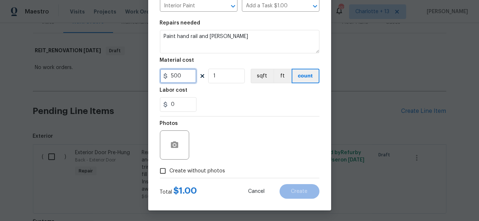
type input "500"
click at [167, 172] on input "Create without photos" at bounding box center [163, 171] width 14 height 14
checkbox input "true"
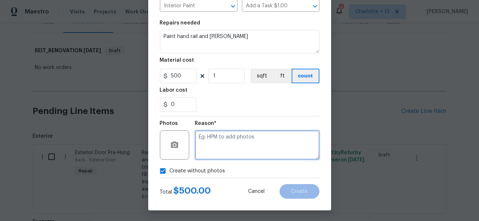
click at [261, 148] on textarea at bounding box center [257, 145] width 124 height 29
type textarea "N/A"
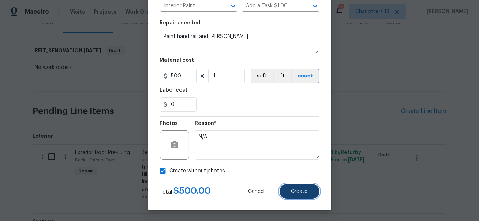
click at [304, 192] on span "Create" at bounding box center [299, 191] width 16 height 5
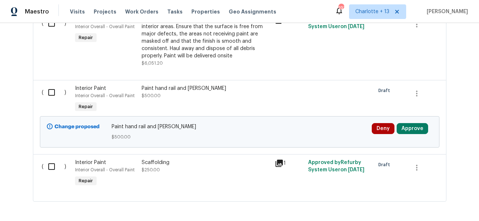
scroll to position [607, 0]
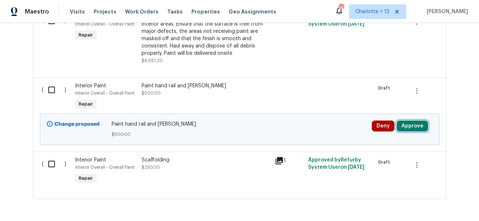
click at [401, 122] on button "Approve" at bounding box center [411, 126] width 31 height 11
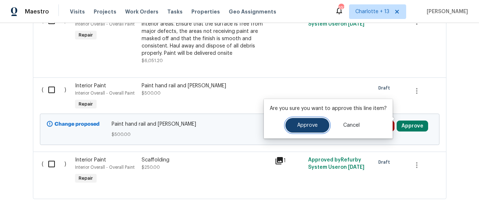
click at [300, 129] on button "Approve" at bounding box center [307, 125] width 44 height 15
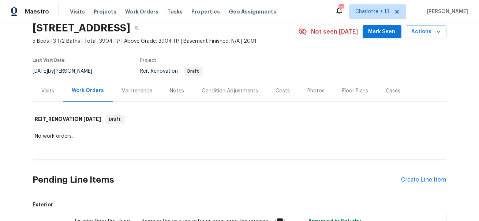
scroll to position [0, 0]
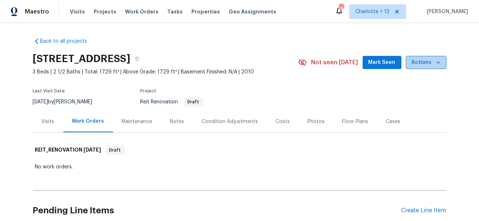
click at [433, 66] on span "Actions" at bounding box center [425, 62] width 29 height 9
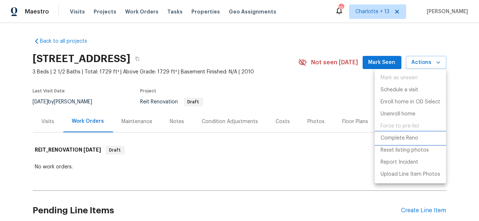
click at [399, 138] on p "Complete Reno" at bounding box center [399, 139] width 38 height 8
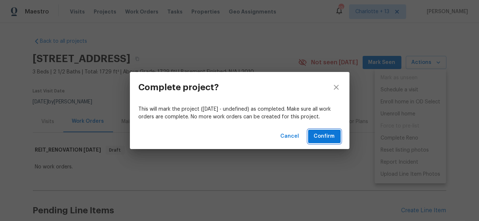
click at [318, 133] on span "Confirm" at bounding box center [324, 136] width 21 height 9
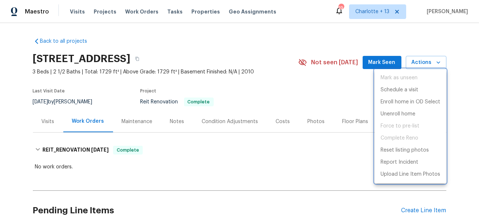
click at [204, 36] on div at bounding box center [239, 110] width 479 height 221
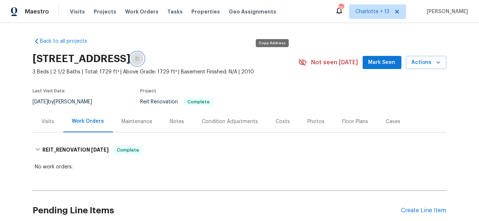
click at [144, 60] on button "button" at bounding box center [137, 58] width 13 height 13
click at [139, 57] on icon "button" at bounding box center [137, 59] width 4 height 4
click at [196, 13] on span "Properties" at bounding box center [205, 11] width 29 height 7
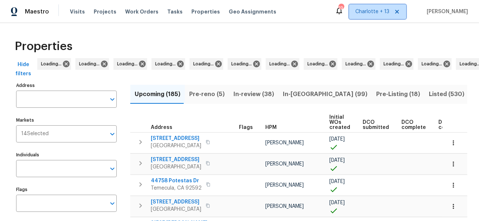
click at [399, 11] on icon at bounding box center [397, 12] width 4 height 4
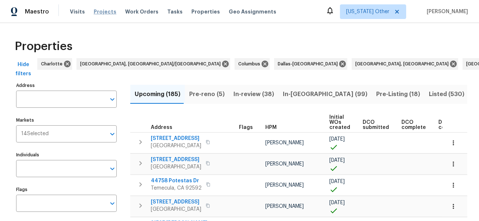
click at [101, 13] on span "Projects" at bounding box center [105, 11] width 23 height 7
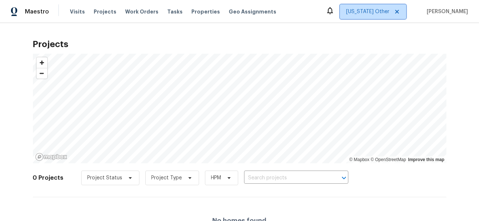
click at [392, 19] on span "[US_STATE] Other" at bounding box center [373, 11] width 66 height 15
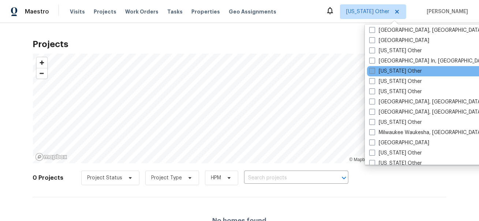
scroll to position [521, 0]
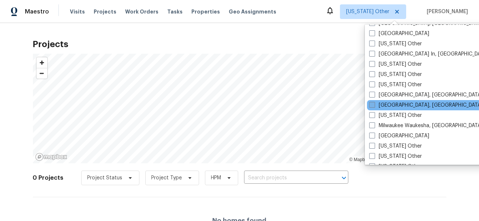
click at [388, 105] on label "[GEOGRAPHIC_DATA], [GEOGRAPHIC_DATA]" at bounding box center [425, 105] width 113 height 7
click at [374, 105] on input "[GEOGRAPHIC_DATA], [GEOGRAPHIC_DATA]" at bounding box center [371, 104] width 5 height 5
checkbox input "true"
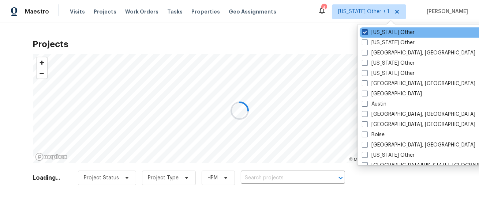
click at [379, 34] on label "[US_STATE] Other" at bounding box center [388, 32] width 53 height 7
click at [366, 34] on input "[US_STATE] Other" at bounding box center [364, 31] width 5 height 5
checkbox input "false"
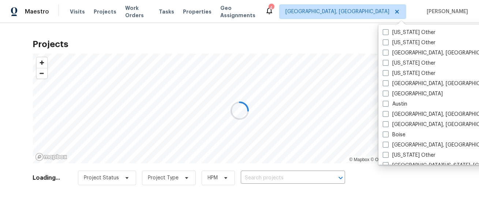
click at [248, 39] on div at bounding box center [239, 110] width 479 height 221
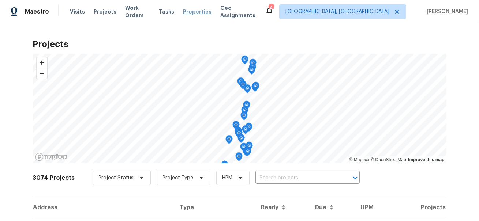
click at [188, 15] on span "Properties" at bounding box center [197, 11] width 29 height 7
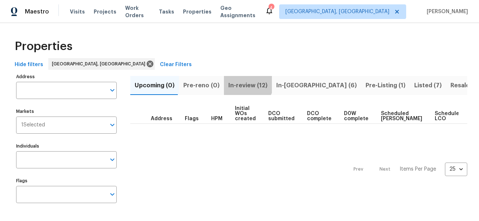
click at [243, 83] on span "In-review (12)" at bounding box center [247, 85] width 39 height 10
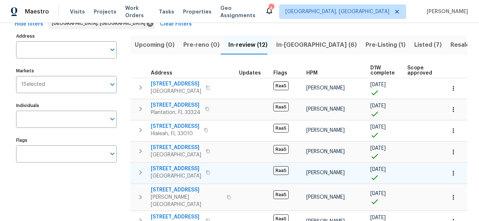
scroll to position [38, 0]
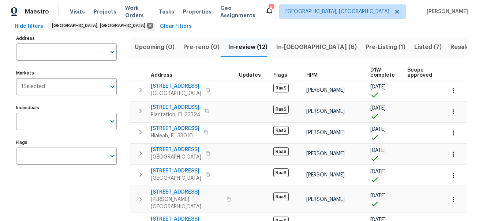
click at [282, 50] on span "In-[GEOGRAPHIC_DATA] (6)" at bounding box center [316, 47] width 80 height 10
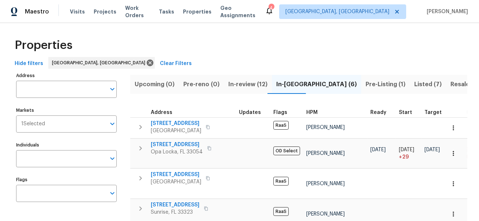
scroll to position [38, 0]
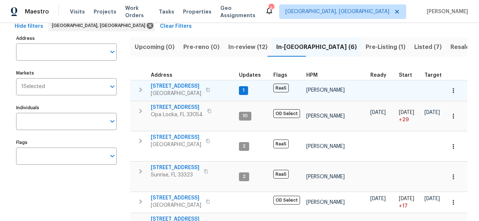
click at [179, 85] on span "[STREET_ADDRESS]" at bounding box center [176, 86] width 50 height 7
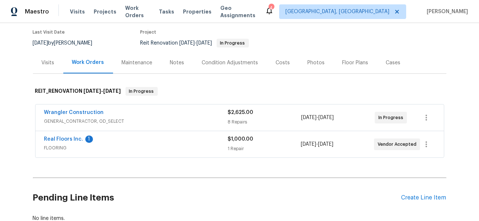
scroll to position [75, 0]
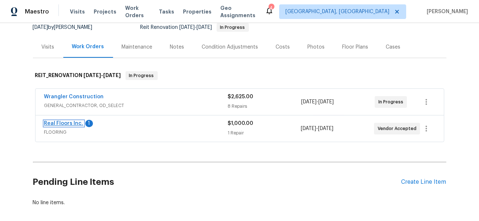
click at [54, 125] on link "Real Floors Inc." at bounding box center [63, 123] width 39 height 5
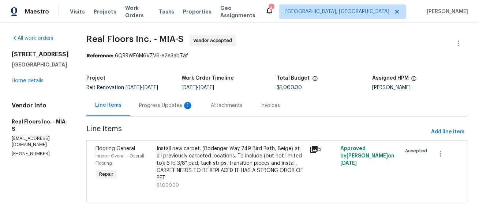
click at [165, 108] on div "Progress Updates 1" at bounding box center [166, 105] width 54 height 7
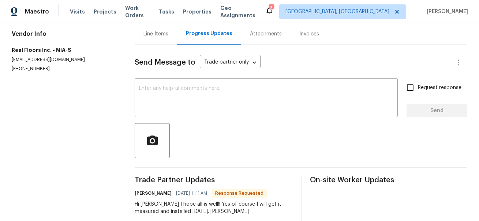
scroll to position [10, 0]
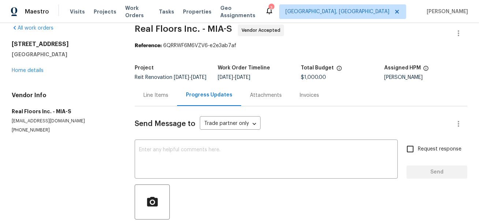
click at [29, 67] on div "[STREET_ADDRESS] Home details" at bounding box center [64, 58] width 105 height 34
click at [29, 71] on link "Home details" at bounding box center [28, 70] width 32 height 5
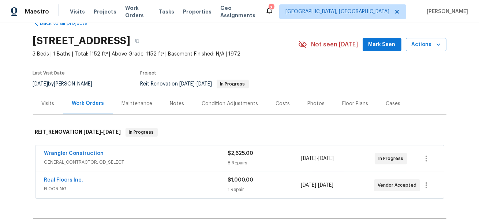
scroll to position [31, 0]
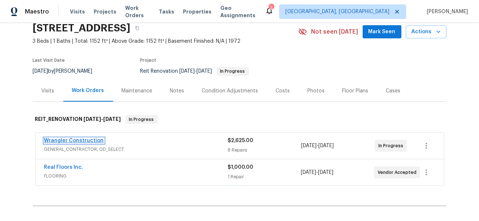
click at [84, 142] on link "Wrangler Construction" at bounding box center [74, 140] width 60 height 5
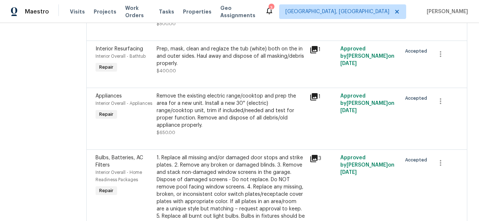
scroll to position [291, 0]
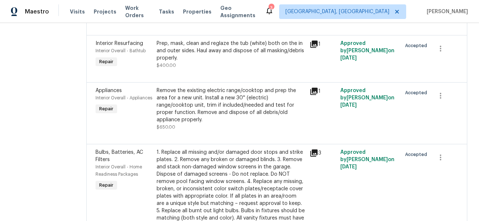
click at [215, 87] on div "Remove the existing electric range/cooktop and prep the area for a new unit. In…" at bounding box center [231, 105] width 148 height 37
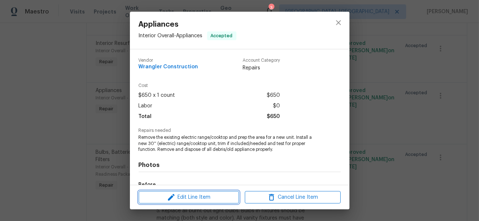
click at [178, 197] on span "Edit Line Item" at bounding box center [189, 197] width 96 height 9
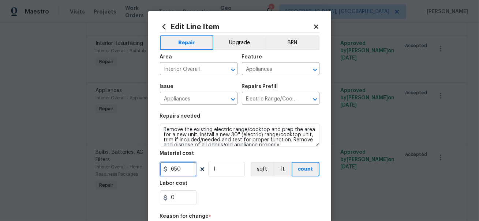
drag, startPoint x: 185, startPoint y: 171, endPoint x: 163, endPoint y: 171, distance: 21.2
click at [163, 171] on div "650" at bounding box center [178, 169] width 37 height 15
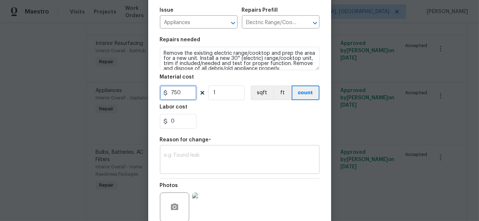
type input "750"
click at [249, 164] on textarea at bounding box center [239, 160] width 151 height 15
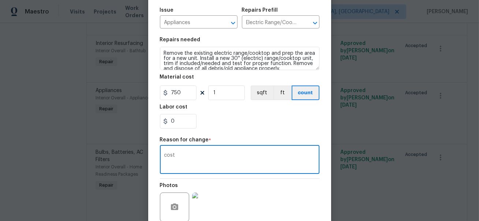
scroll to position [139, 0]
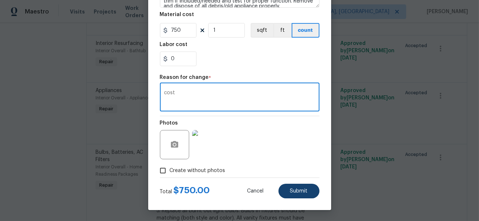
type textarea "cost"
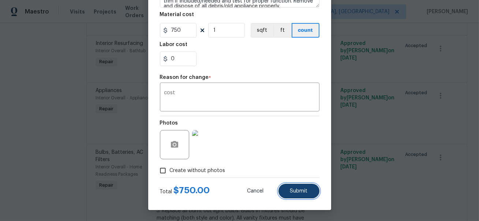
click at [308, 190] on button "Submit" at bounding box center [298, 191] width 41 height 15
type input "650"
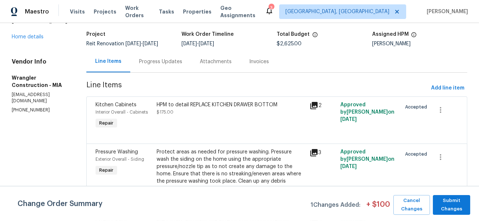
scroll to position [37, 0]
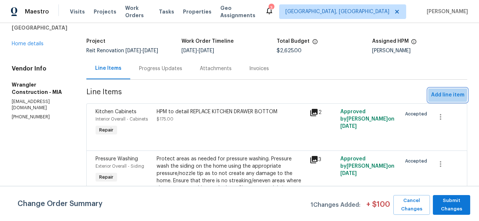
click at [436, 94] on span "Add line item" at bounding box center [447, 95] width 33 height 9
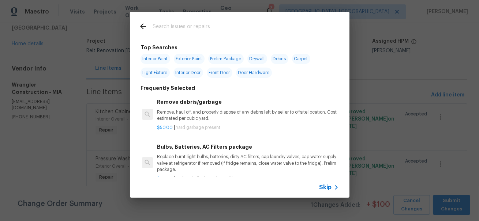
click at [200, 30] on input "text" at bounding box center [229, 27] width 155 height 11
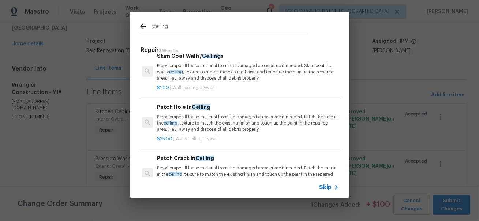
scroll to position [0, 0]
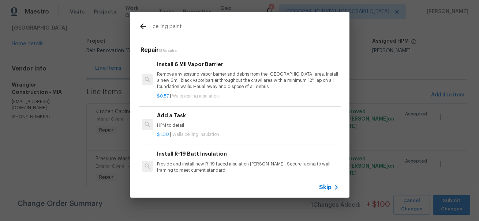
type input "ceiling paint"
click at [192, 121] on div "Add a Task HPM to detail" at bounding box center [247, 121] width 181 height 18
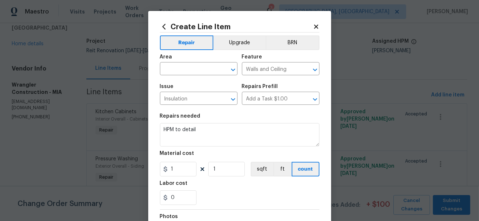
click at [192, 63] on div "Area" at bounding box center [199, 59] width 78 height 10
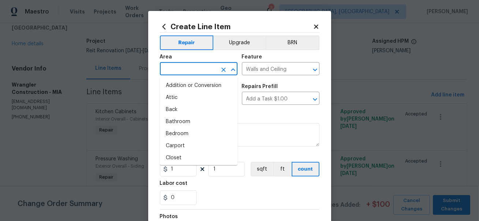
click at [192, 72] on input "text" at bounding box center [188, 69] width 57 height 11
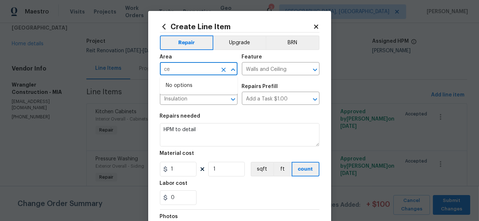
type input "c"
click at [192, 99] on li "Interior Overall" at bounding box center [199, 98] width 78 height 12
type input "Interior Overall"
click at [201, 104] on input "Insulation" at bounding box center [188, 99] width 57 height 11
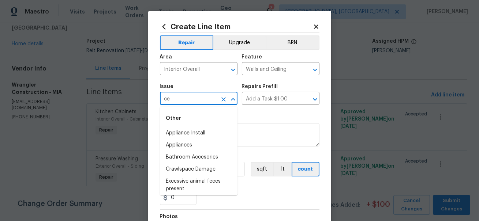
type input "c"
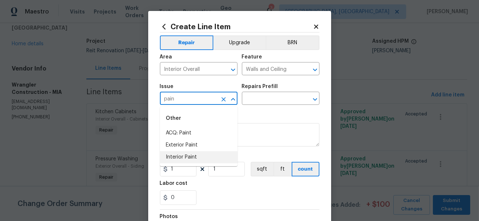
click at [180, 159] on li "Interior Paint" at bounding box center [199, 157] width 78 height 12
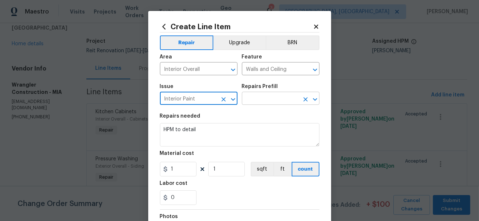
type input "Interior Paint"
click at [250, 100] on input "text" at bounding box center [270, 99] width 57 height 11
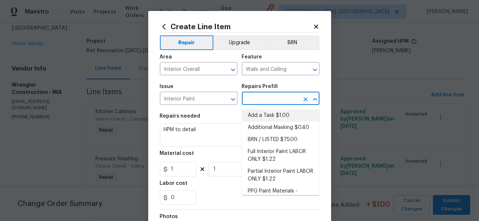
click at [254, 120] on li "Add a Task $1.00" at bounding box center [281, 116] width 78 height 12
type input "Overall Paint"
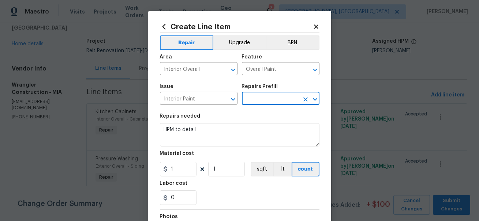
type input "Add a Task $1.00"
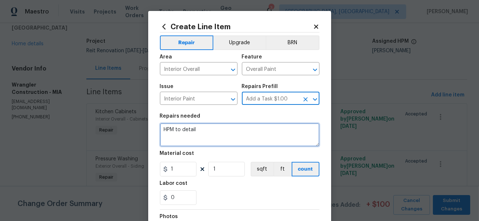
click at [223, 127] on textarea "HPM to detail" at bounding box center [239, 134] width 159 height 23
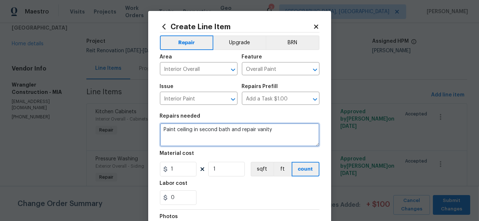
type textarea "Paint ceiling in second bath and repair vanity"
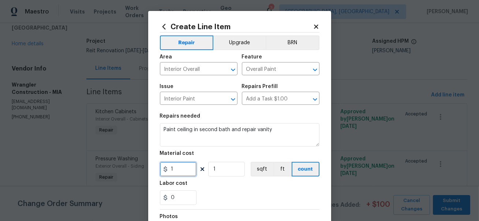
click at [185, 166] on input "1" at bounding box center [178, 169] width 37 height 15
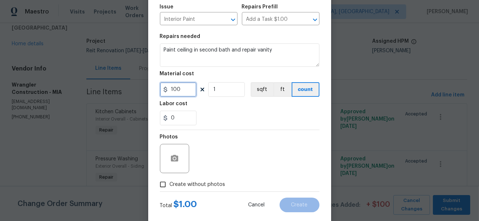
type input "100"
click at [169, 189] on input "Create without photos" at bounding box center [163, 185] width 14 height 14
checkbox input "true"
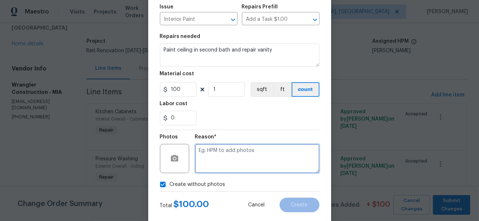
click at [230, 165] on textarea at bounding box center [257, 158] width 124 height 29
type textarea "N/A"
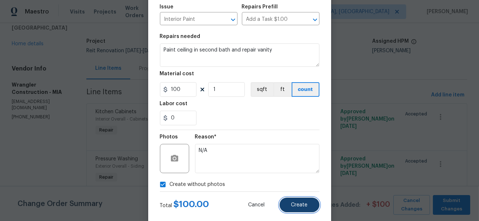
click at [300, 204] on span "Create" at bounding box center [299, 205] width 16 height 5
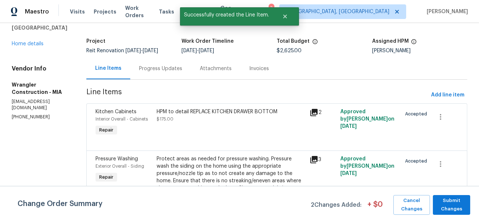
scroll to position [0, 0]
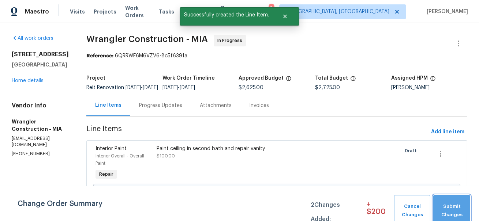
click at [453, 209] on span "Submit Changes" at bounding box center [452, 211] width 30 height 17
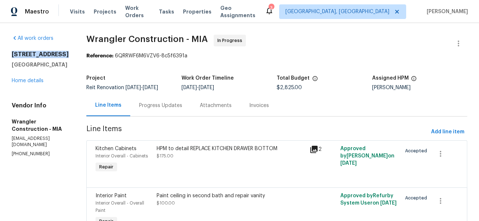
drag, startPoint x: 46, startPoint y: 70, endPoint x: 11, endPoint y: 63, distance: 36.1
copy h2 "[STREET_ADDRESS]"
click at [27, 83] on link "Home details" at bounding box center [28, 80] width 32 height 5
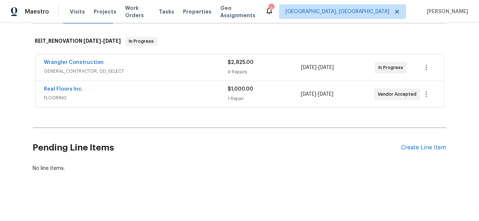
scroll to position [63, 0]
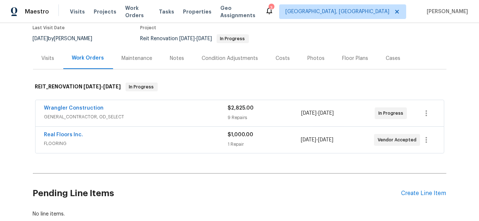
click at [278, 57] on div "Costs" at bounding box center [283, 58] width 14 height 7
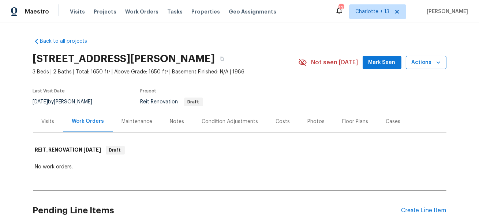
click at [433, 65] on span "Actions" at bounding box center [425, 62] width 29 height 9
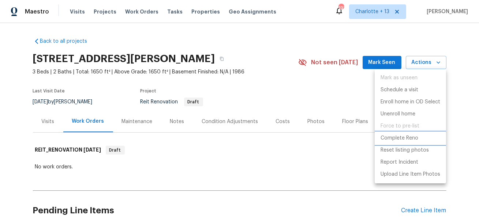
click at [396, 137] on p "Complete Reno" at bounding box center [399, 139] width 38 height 8
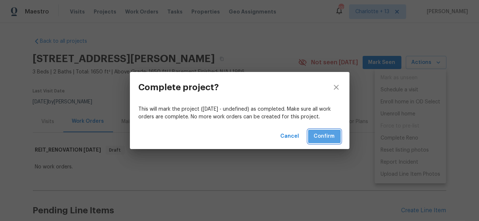
click at [327, 138] on span "Confirm" at bounding box center [324, 136] width 21 height 9
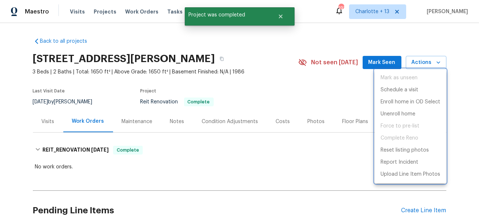
click at [282, 18] on div at bounding box center [239, 110] width 479 height 221
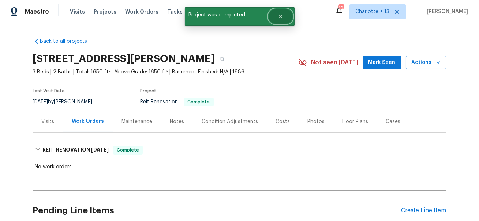
click at [283, 15] on button "Close" at bounding box center [280, 16] width 24 height 15
